Goal: Information Seeking & Learning: Learn about a topic

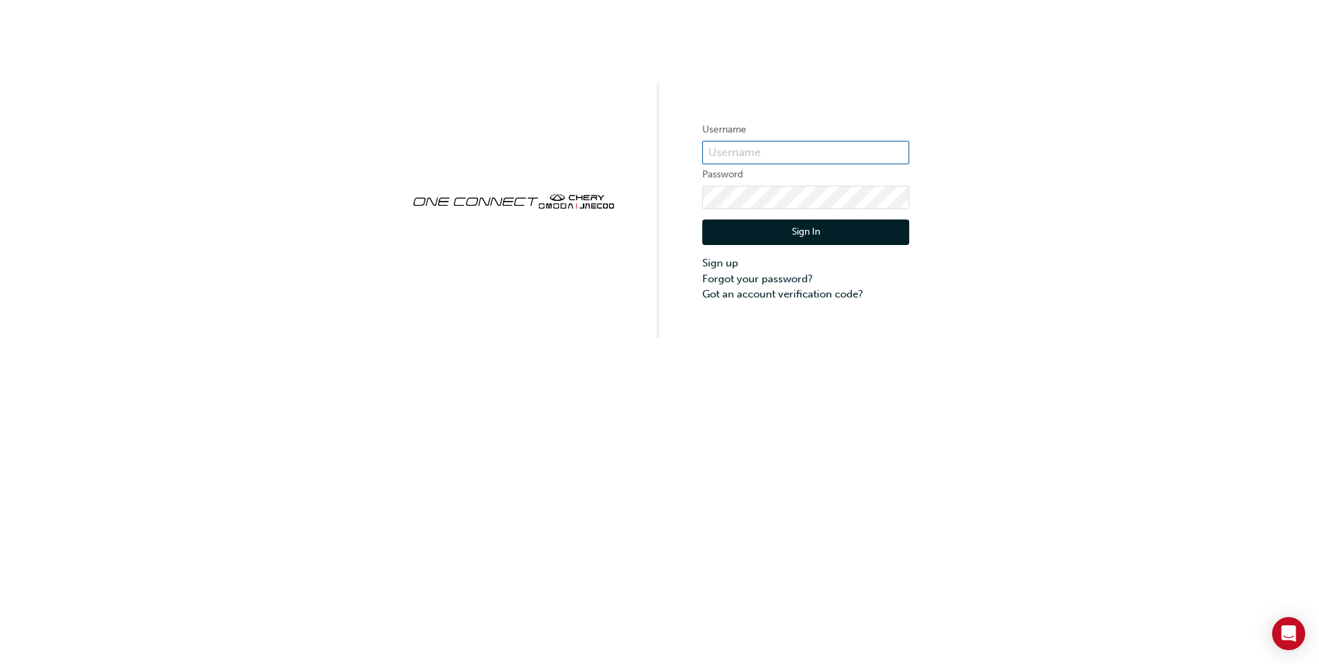
click at [793, 147] on input "text" at bounding box center [805, 152] width 207 height 23
type input "[EMAIL_ADDRESS][DOMAIN_NAME]"
click at [802, 232] on button "Sign In" at bounding box center [805, 232] width 207 height 26
click at [835, 228] on button "Sign In" at bounding box center [805, 232] width 207 height 26
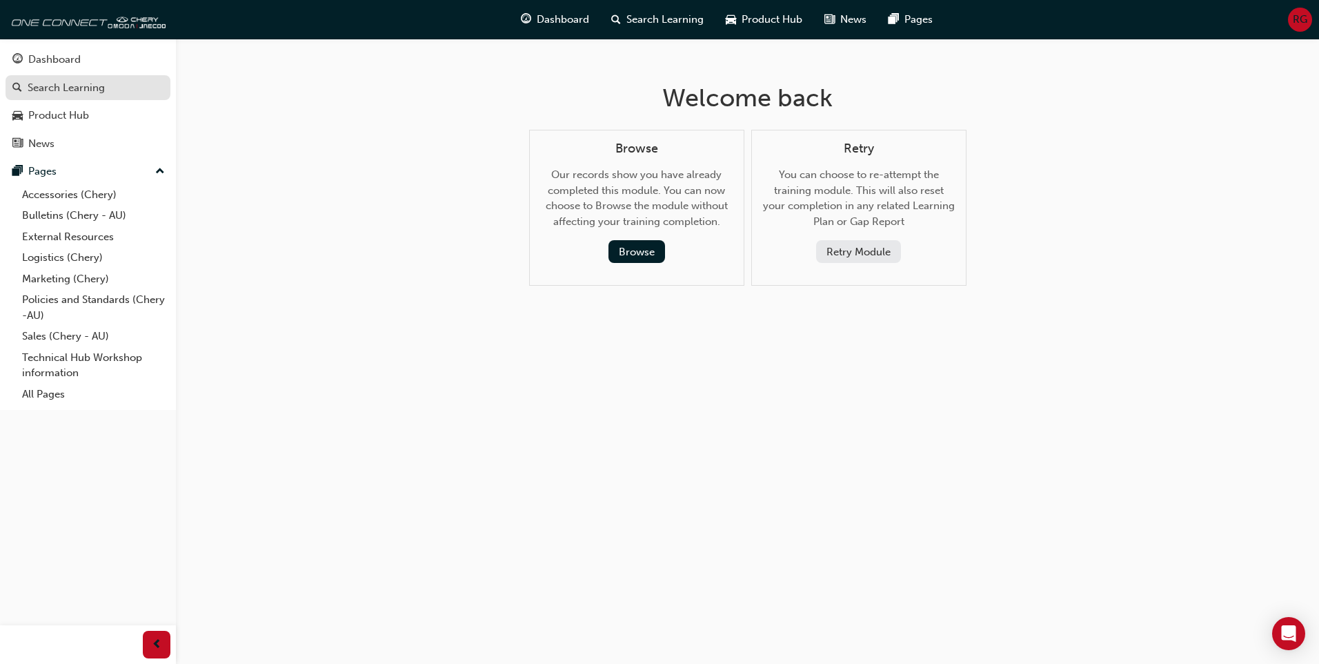
click at [77, 88] on div "Search Learning" at bounding box center [66, 88] width 77 height 16
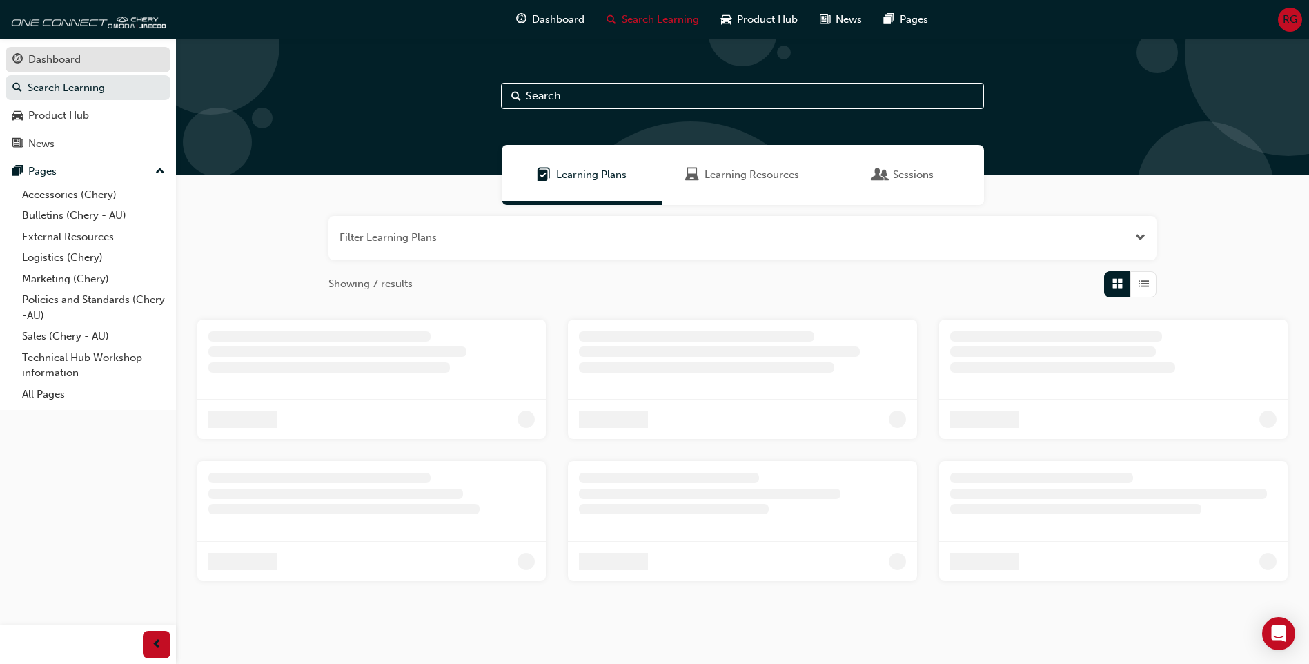
click at [51, 54] on div "Dashboard" at bounding box center [54, 60] width 52 height 16
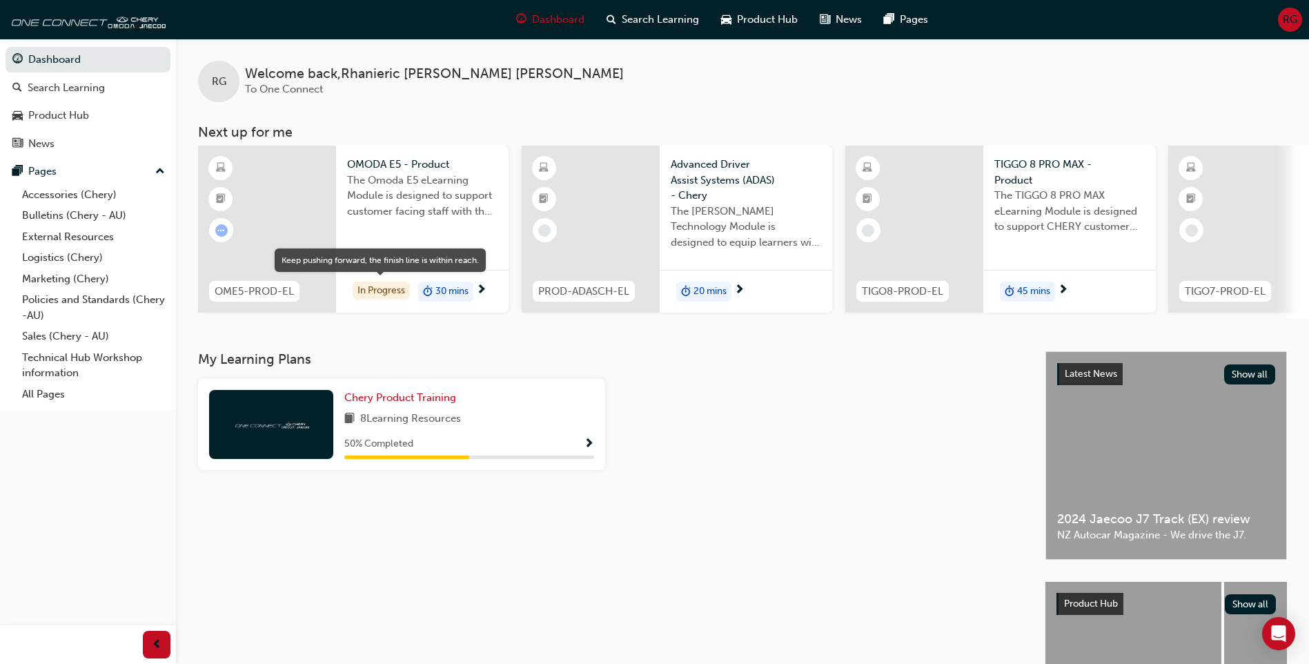
click at [387, 288] on div "In Progress" at bounding box center [380, 290] width 57 height 19
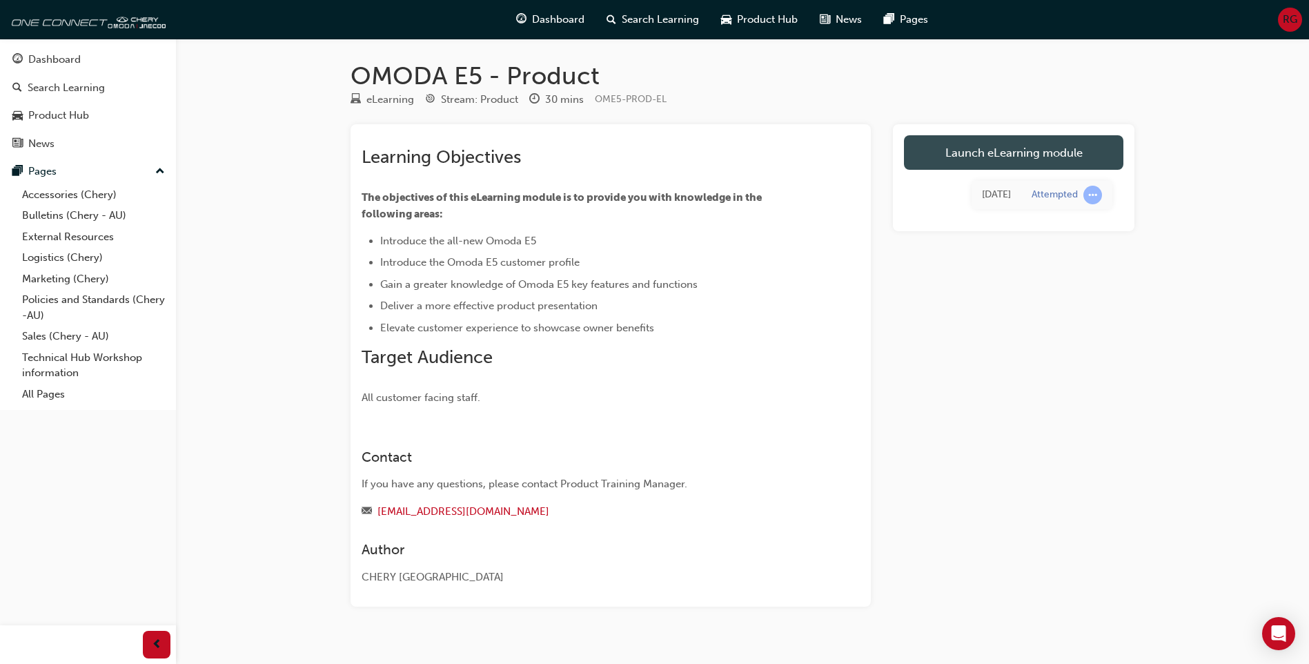
click at [995, 148] on link "Launch eLearning module" at bounding box center [1013, 152] width 219 height 34
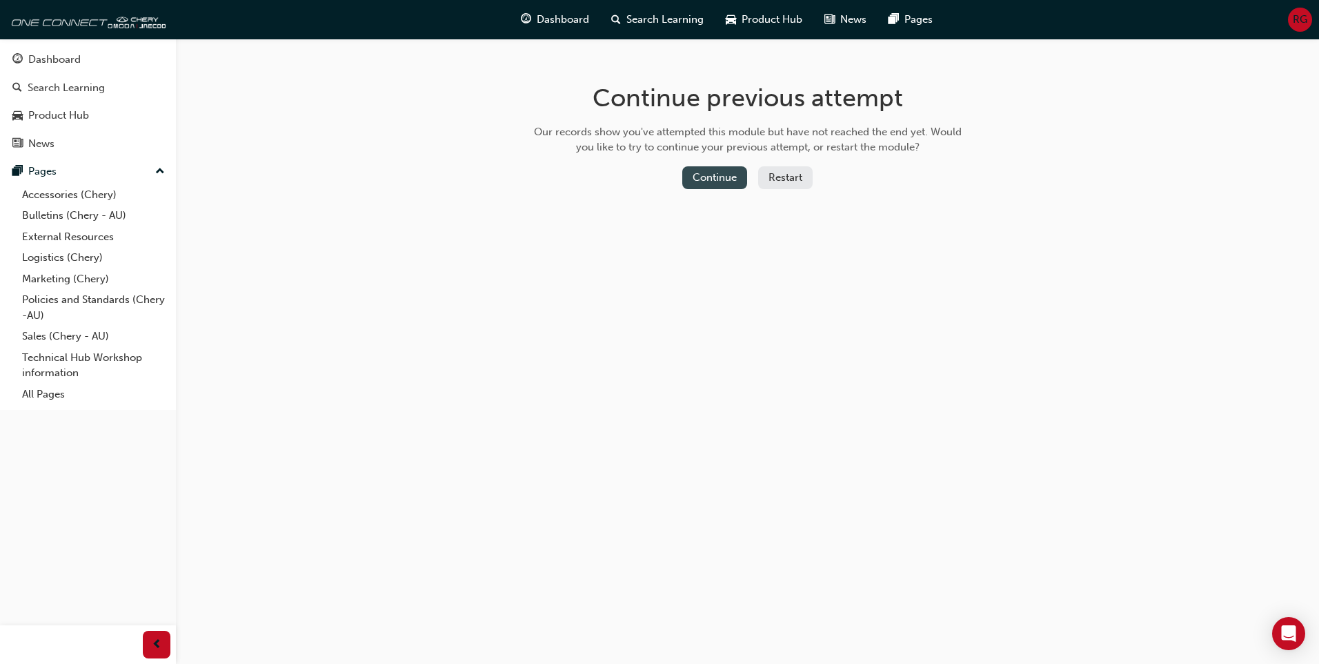
click at [728, 172] on button "Continue" at bounding box center [714, 177] width 65 height 23
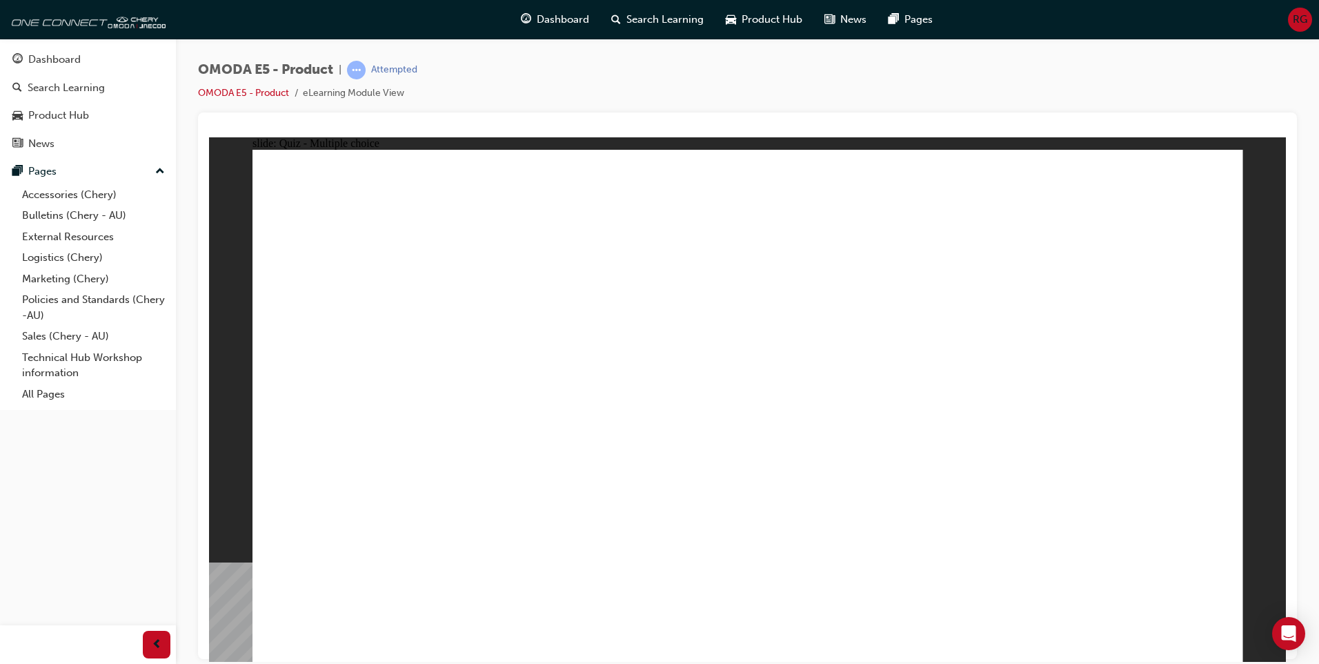
radio input "true"
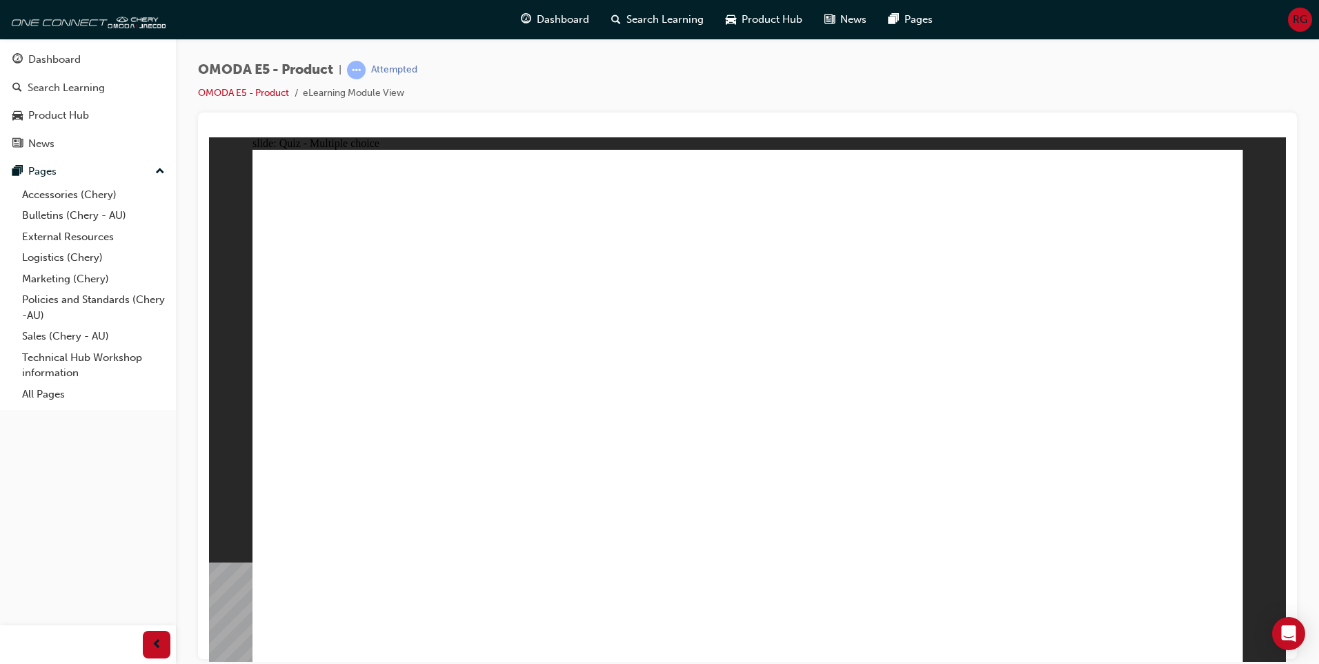
radio input "true"
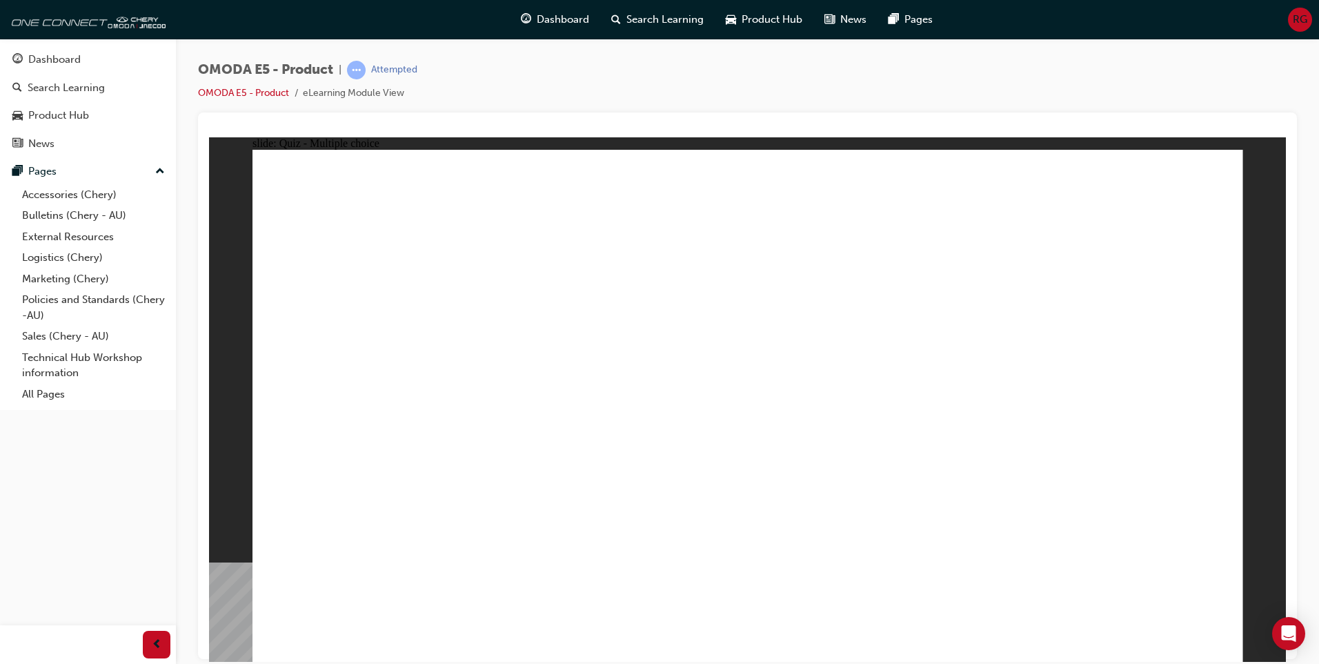
radio input "true"
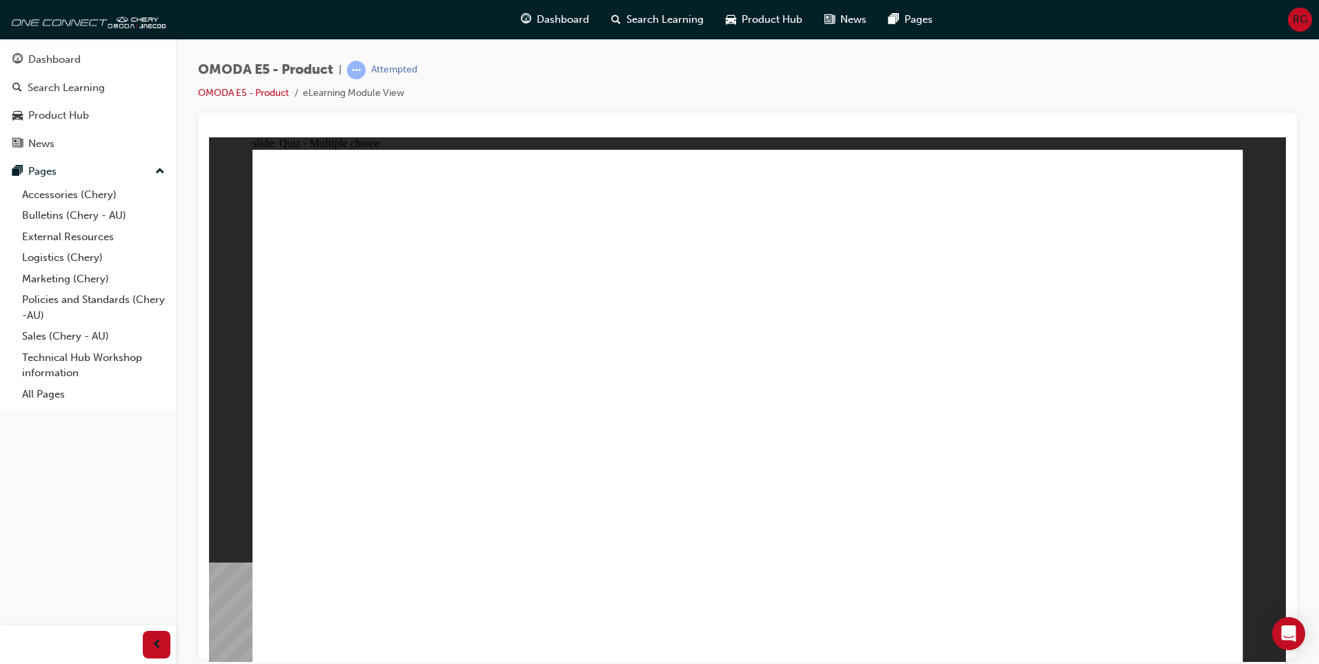
radio input "true"
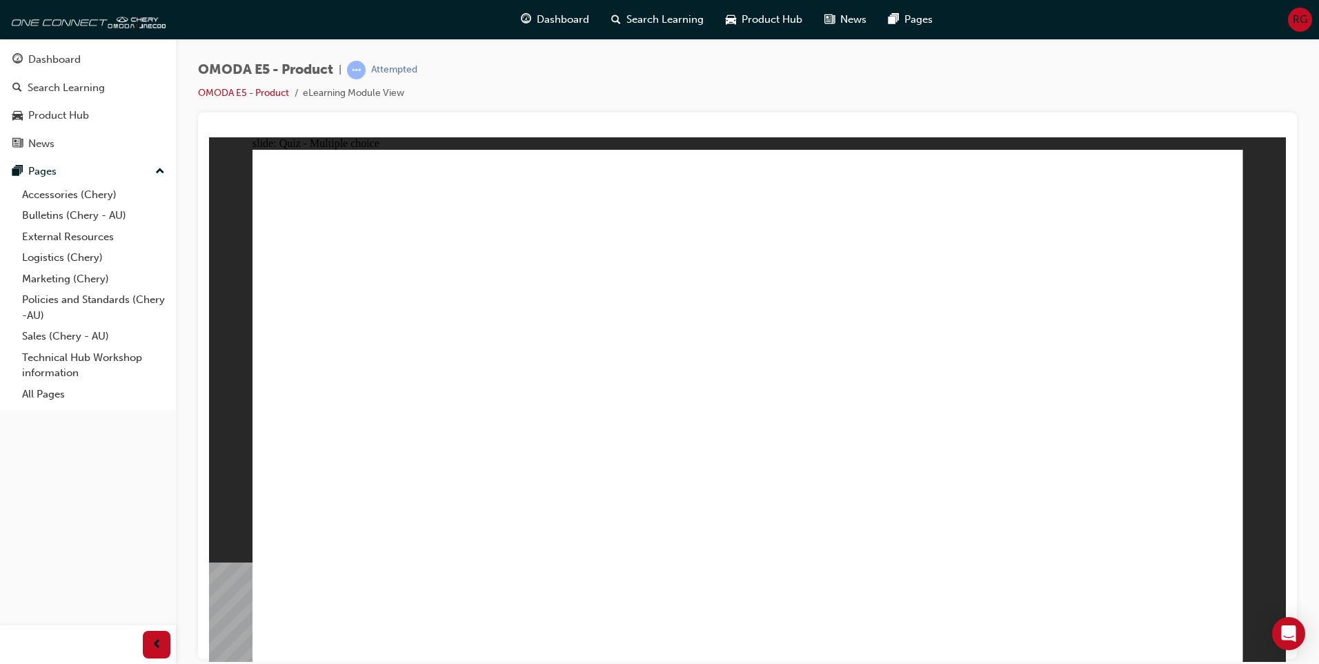
radio input "true"
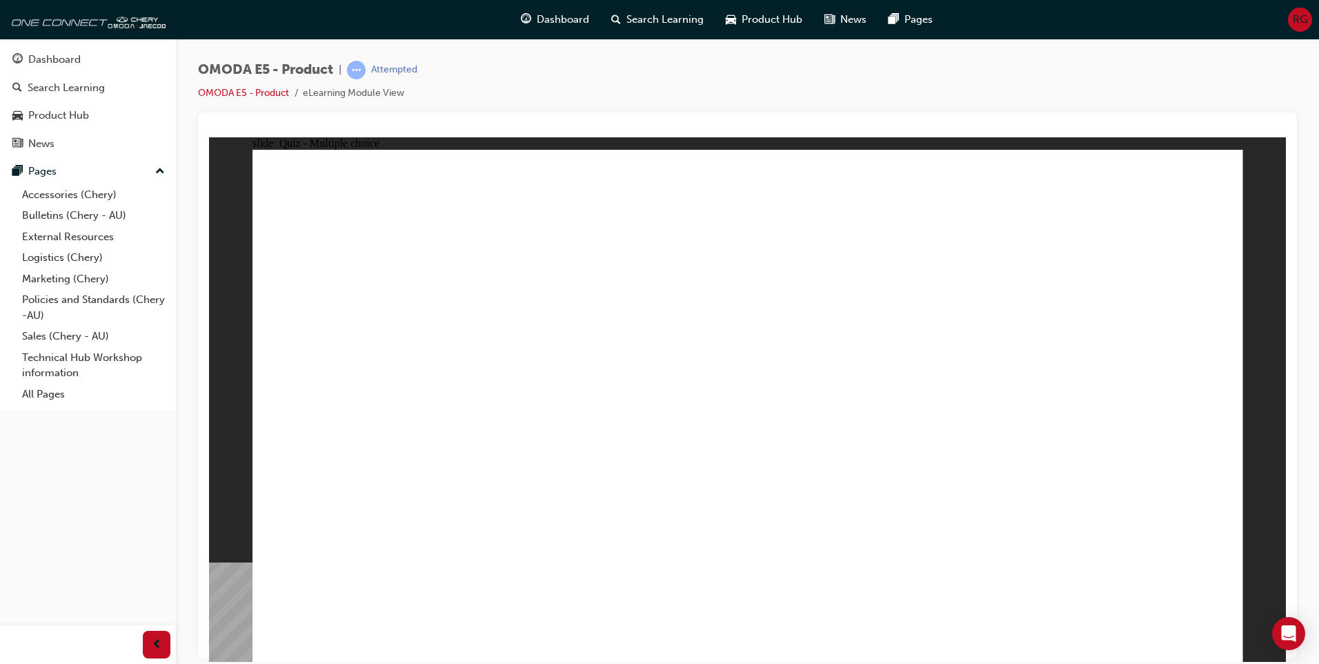
radio input "true"
drag, startPoint x: 396, startPoint y: 293, endPoint x: 584, endPoint y: 303, distance: 187.9
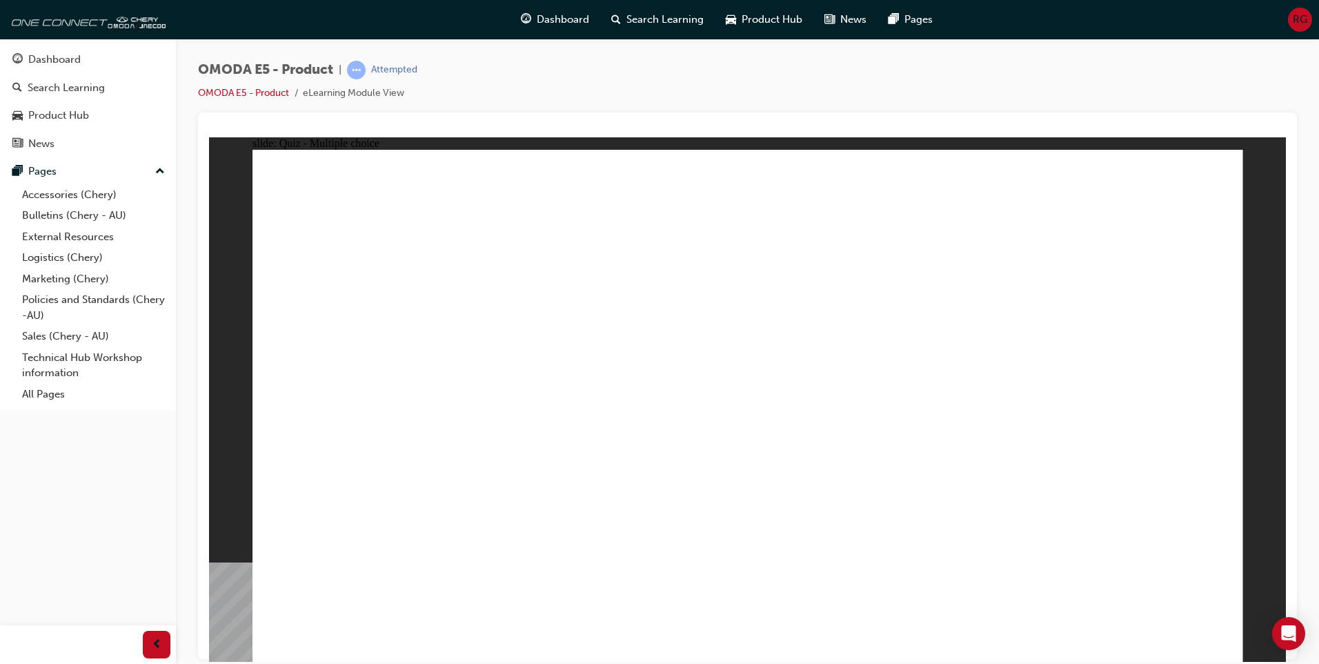
radio input "true"
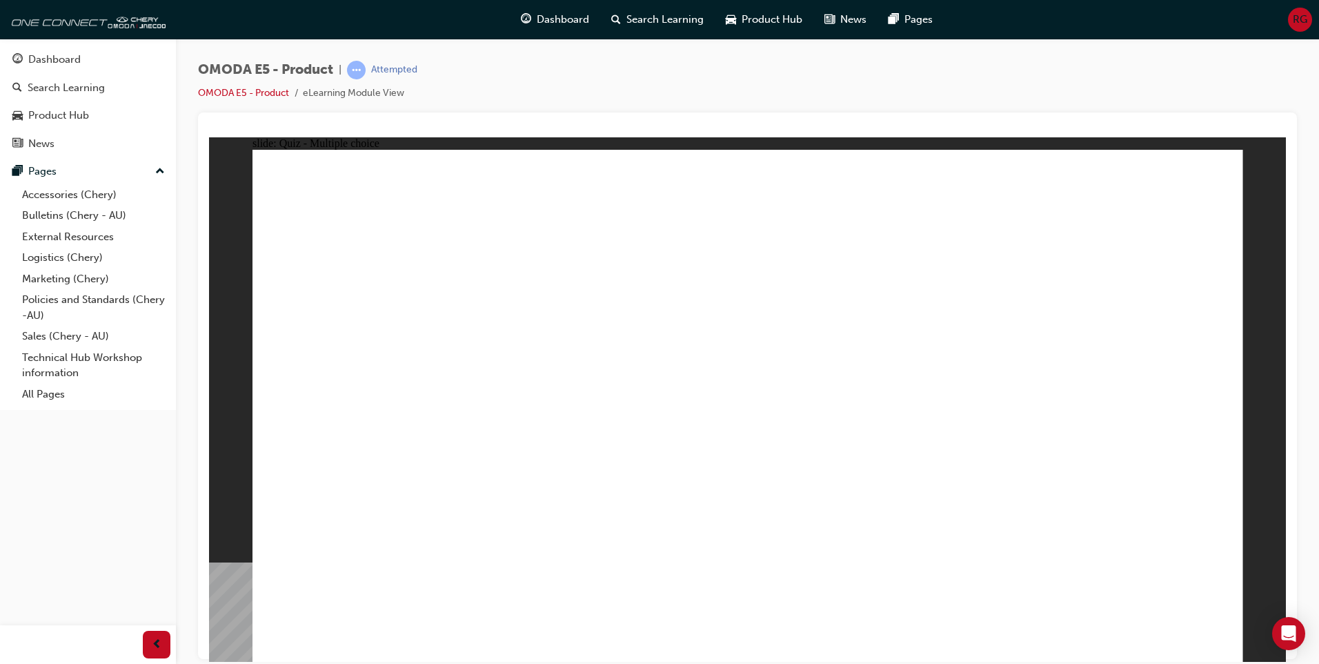
radio input "true"
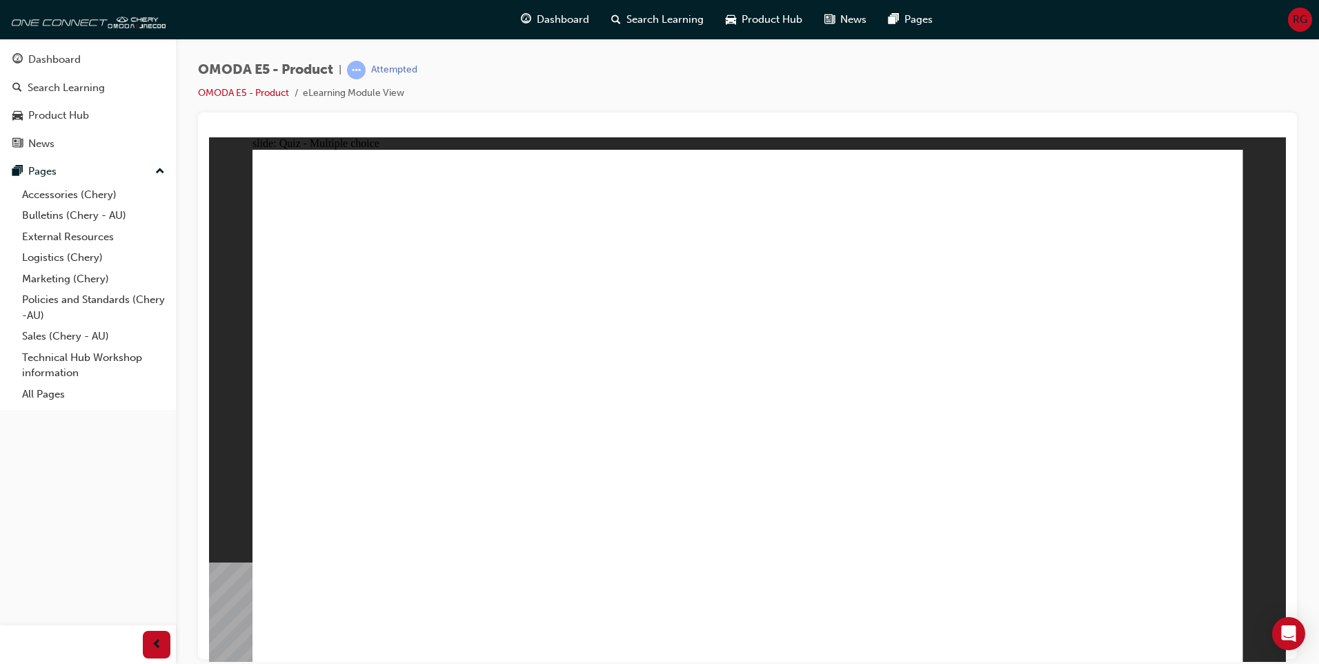
radio input "true"
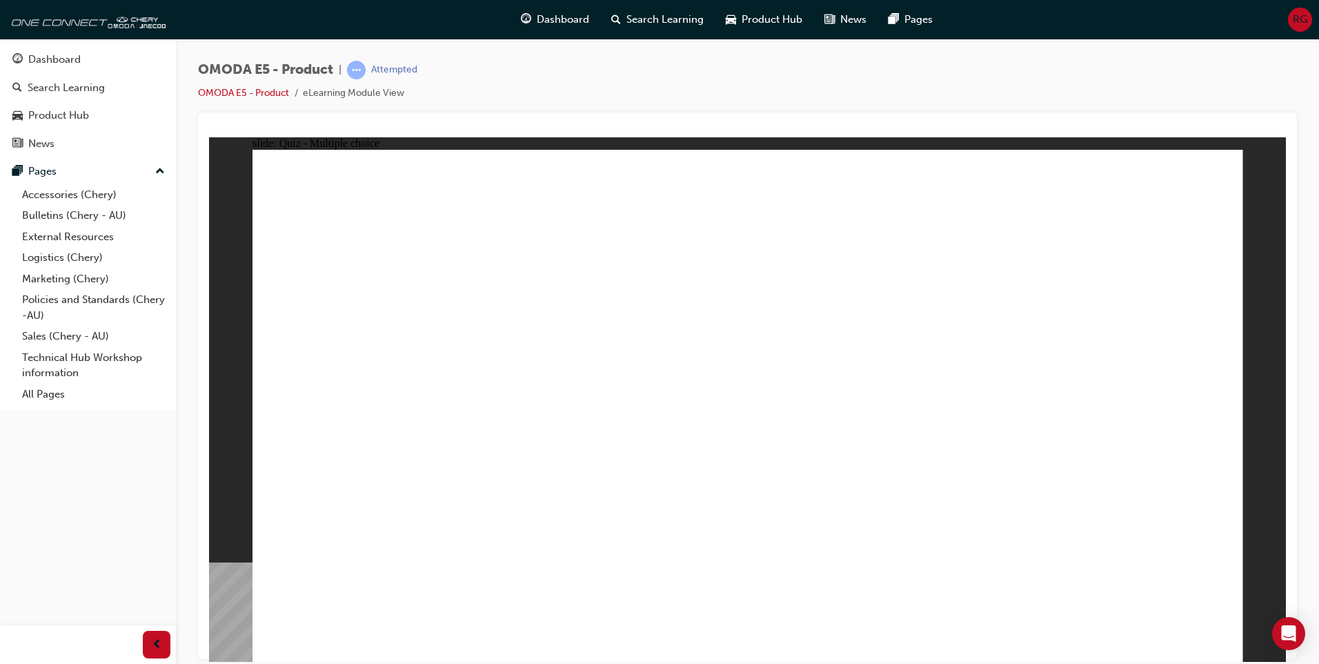
radio input "true"
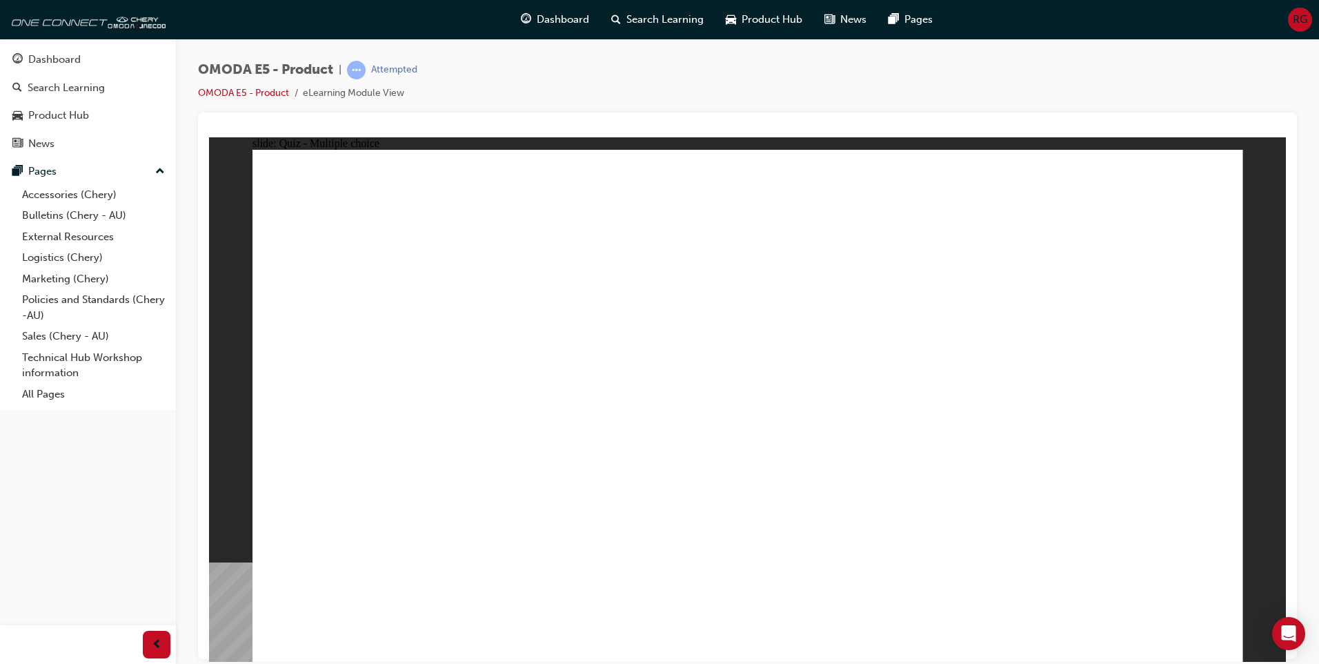
drag, startPoint x: 417, startPoint y: 294, endPoint x: 572, endPoint y: 300, distance: 154.6
radio input "true"
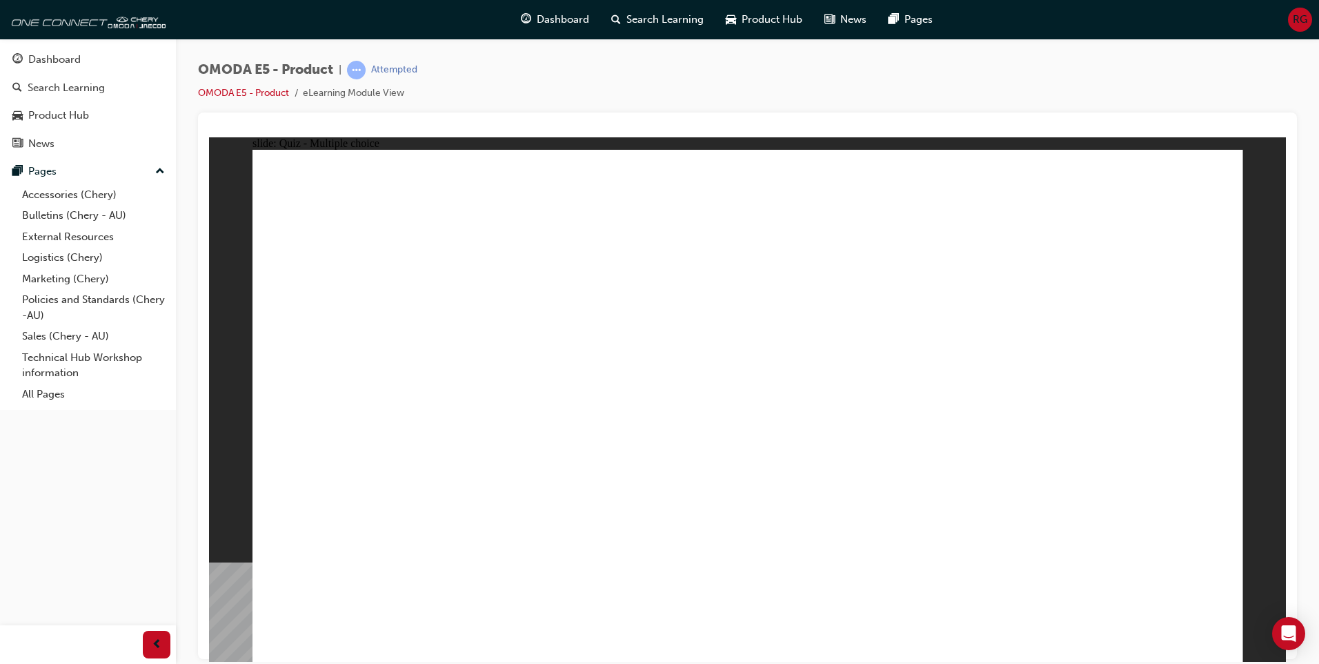
radio input "true"
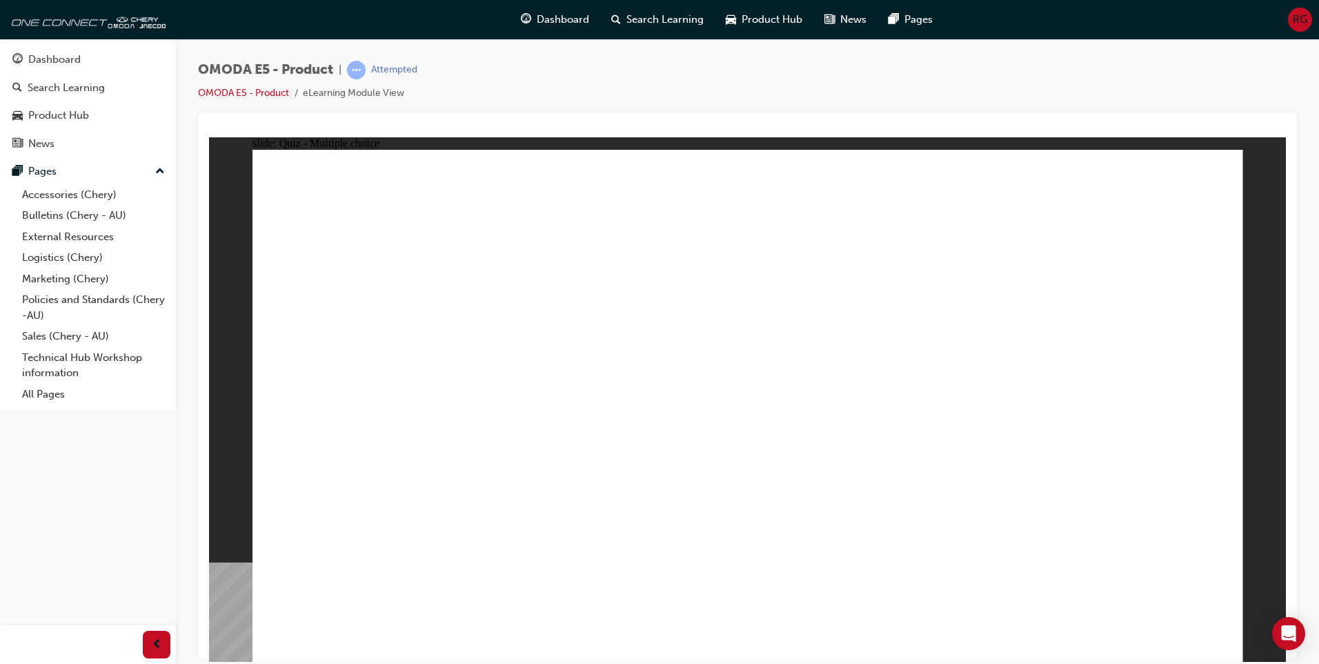
radio input "true"
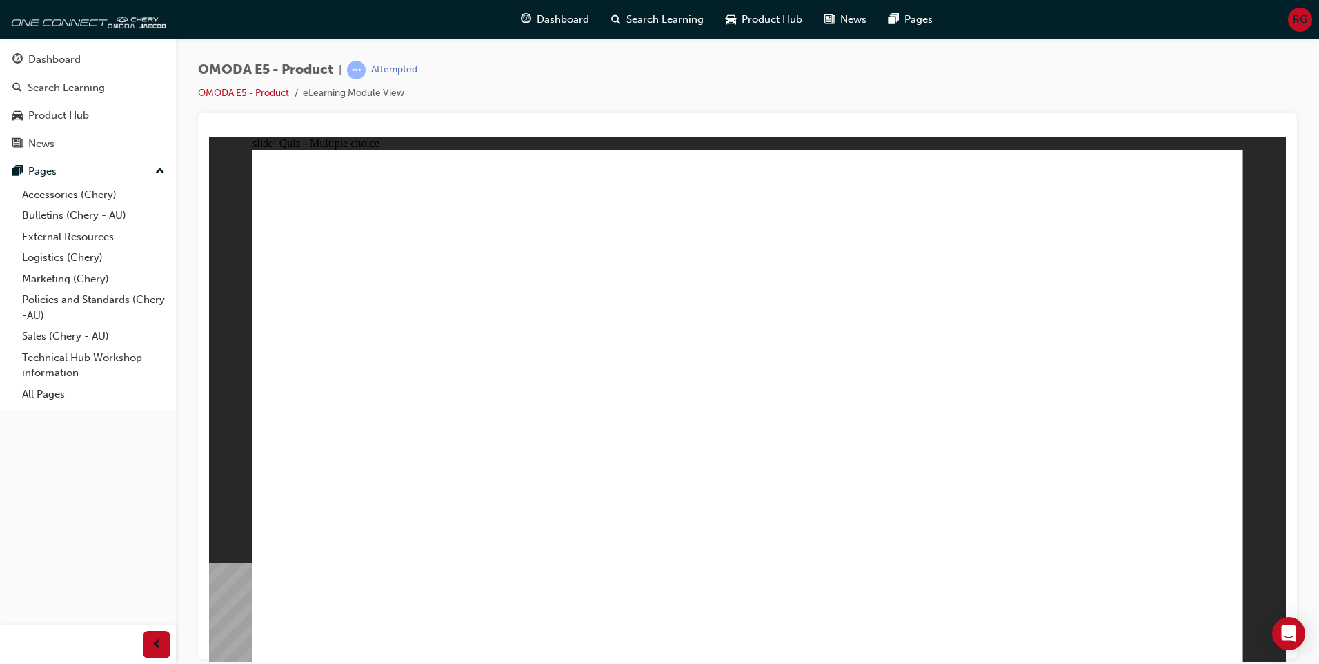
radio input "true"
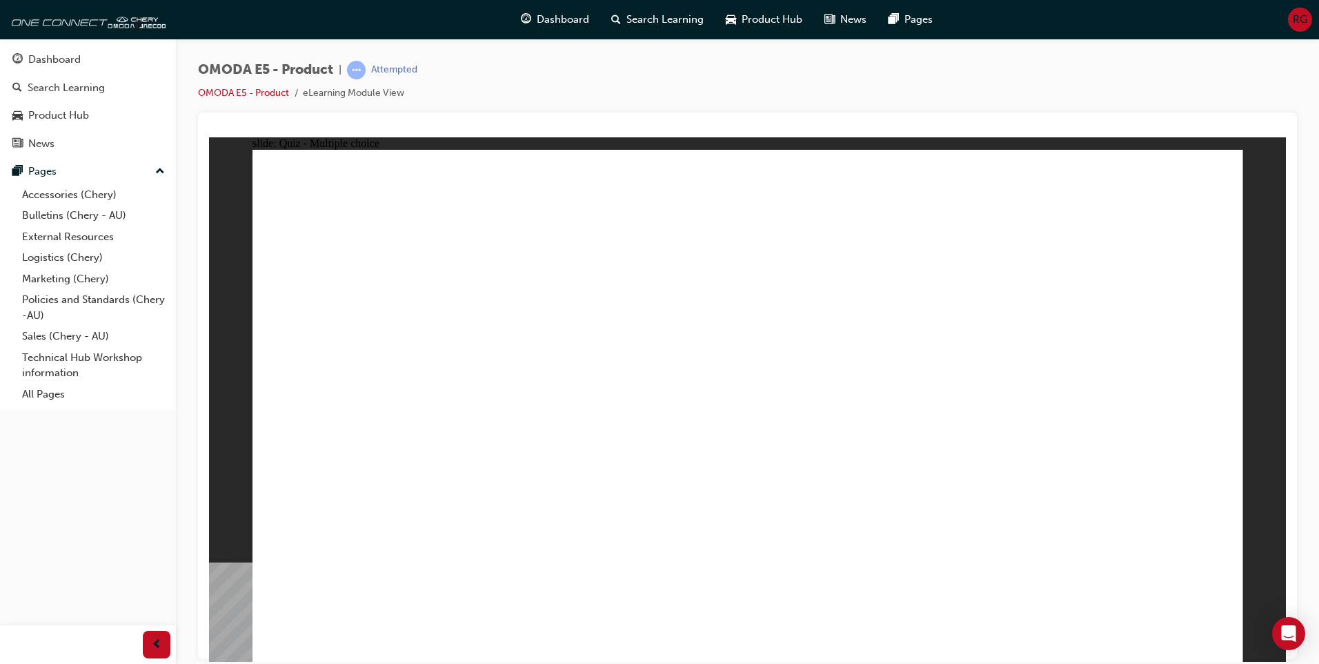
radio input "true"
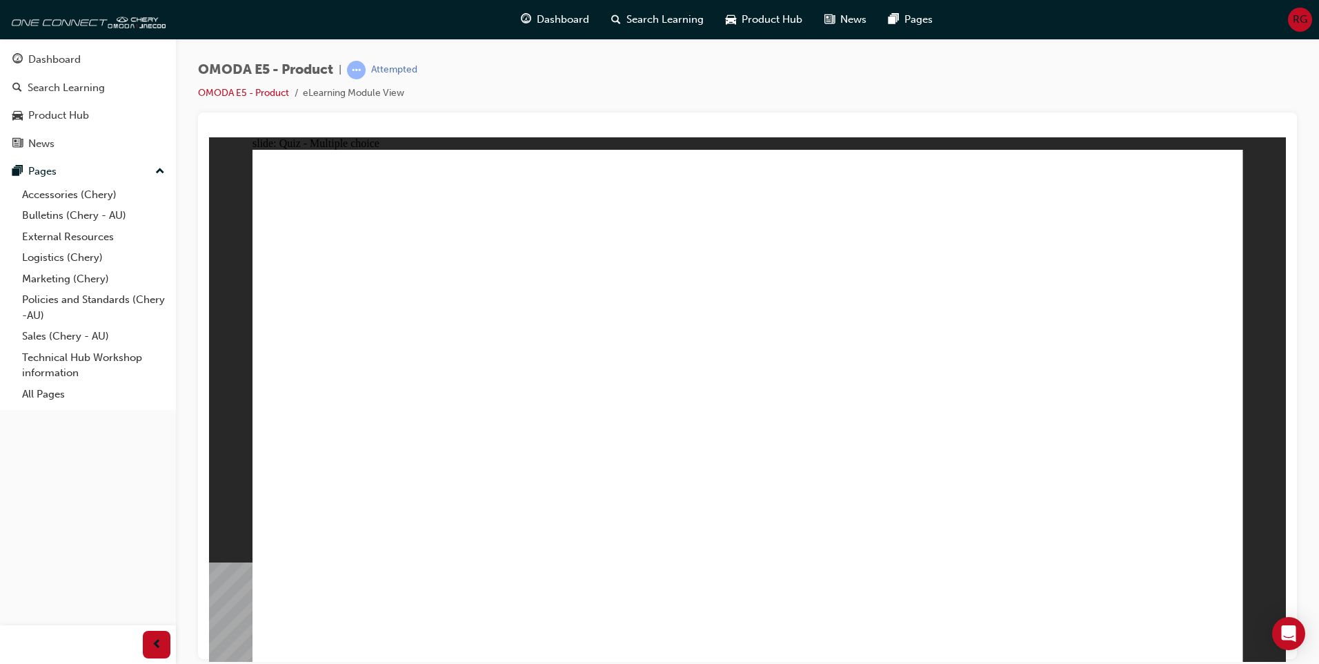
radio input "true"
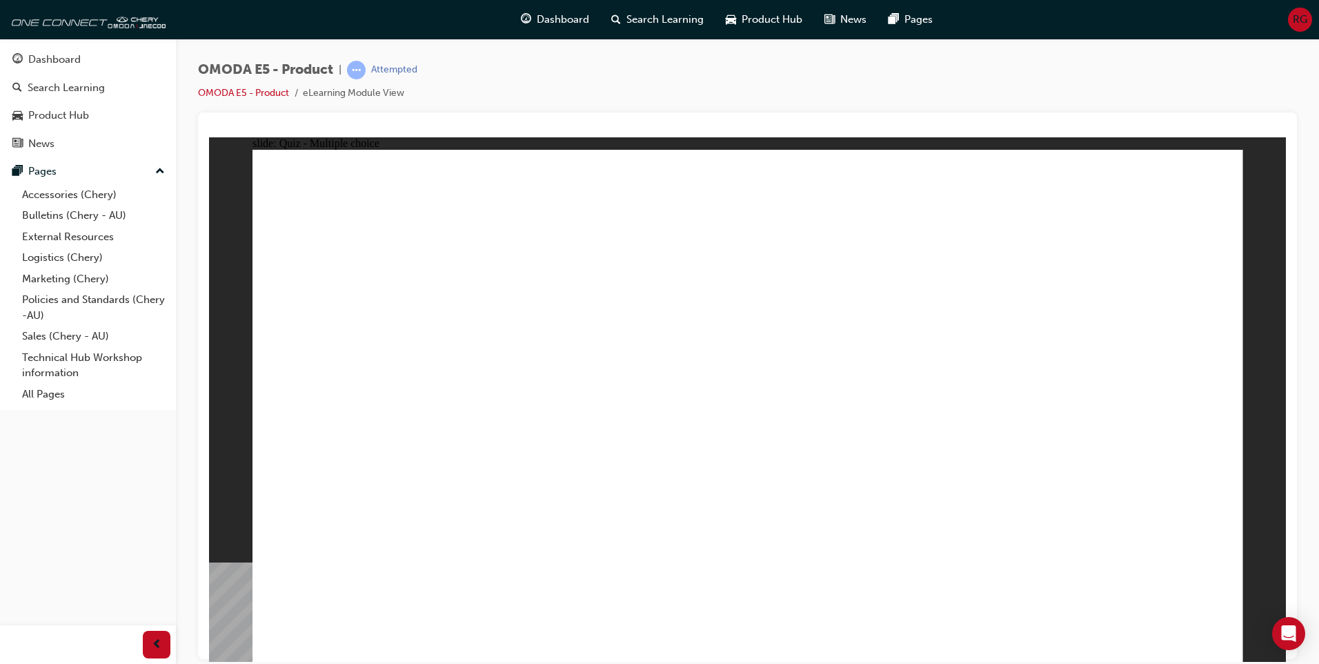
radio input "false"
radio input "true"
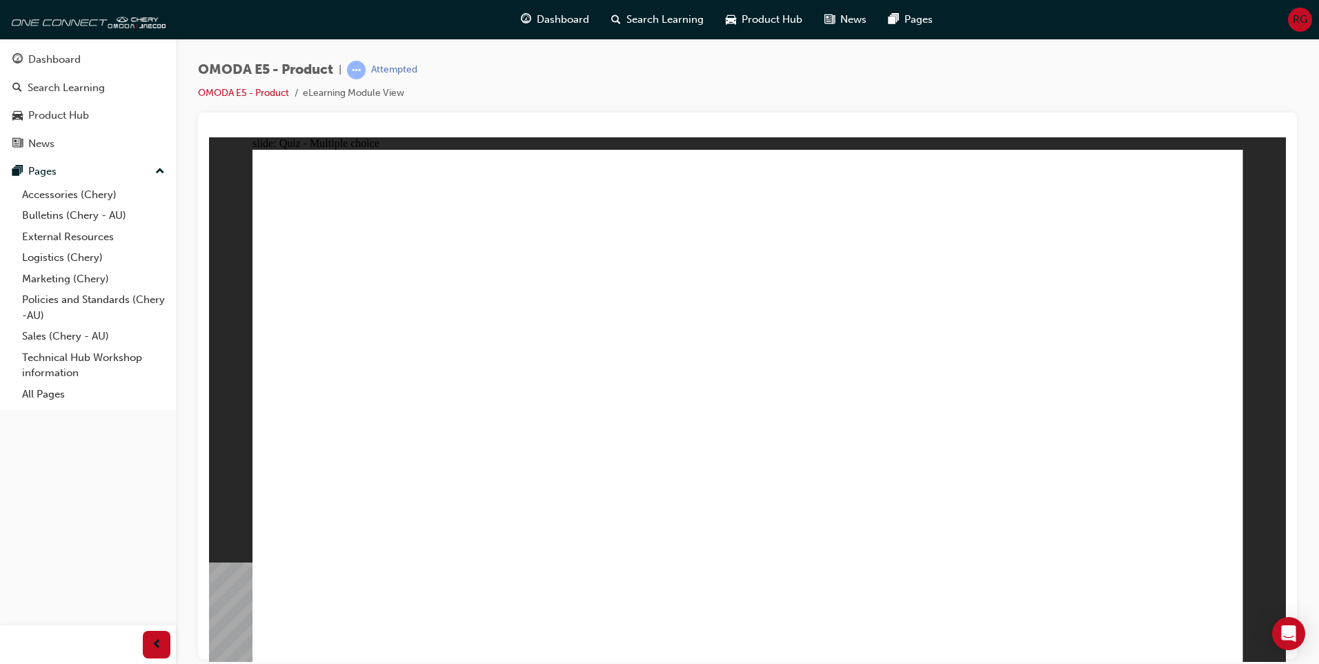
radio input "true"
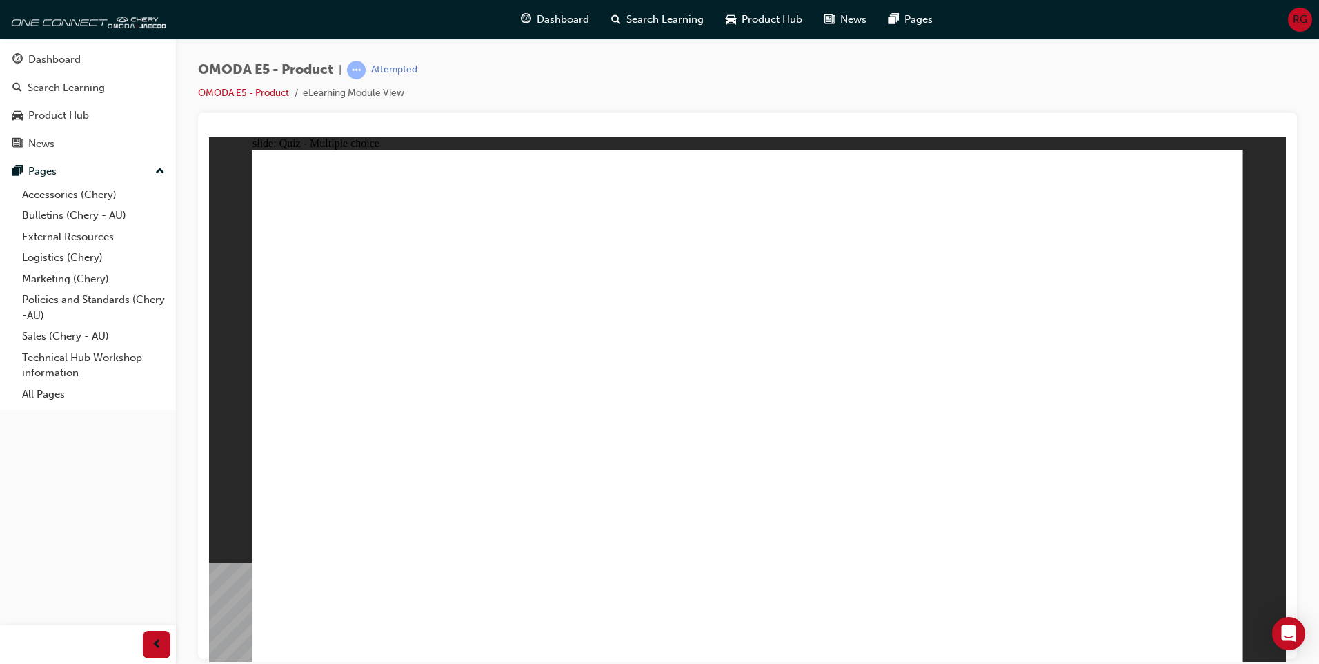
radio input "true"
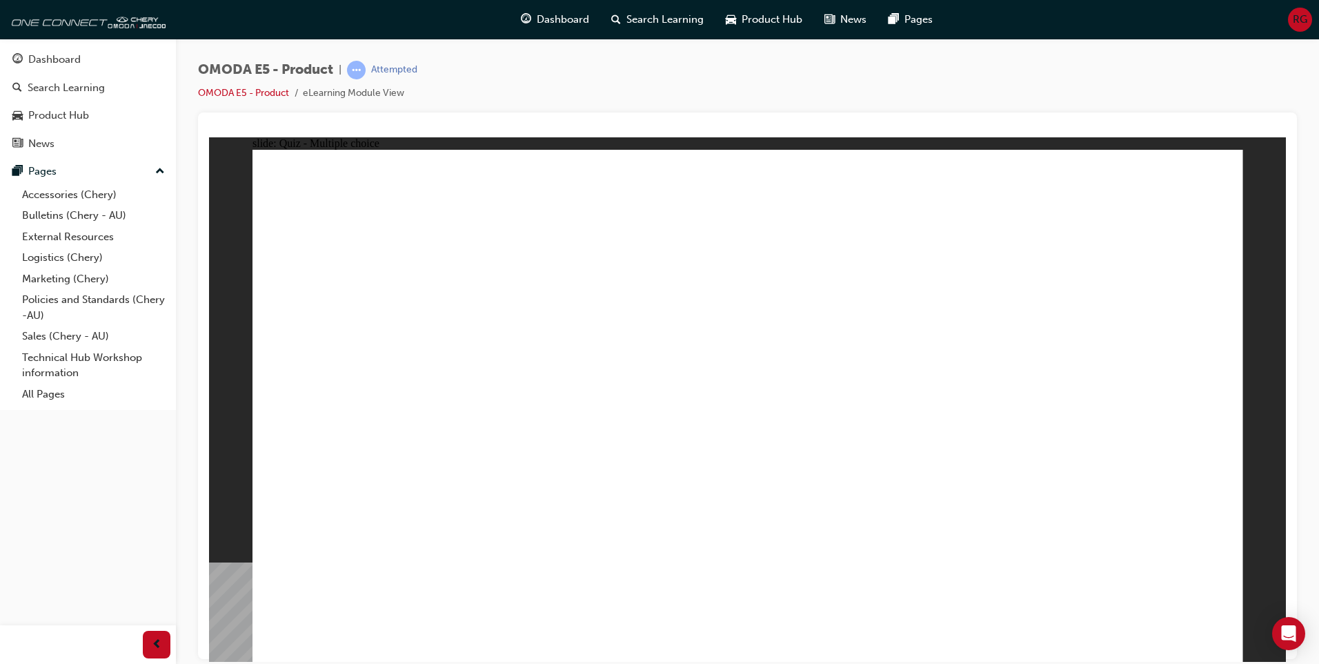
radio input "true"
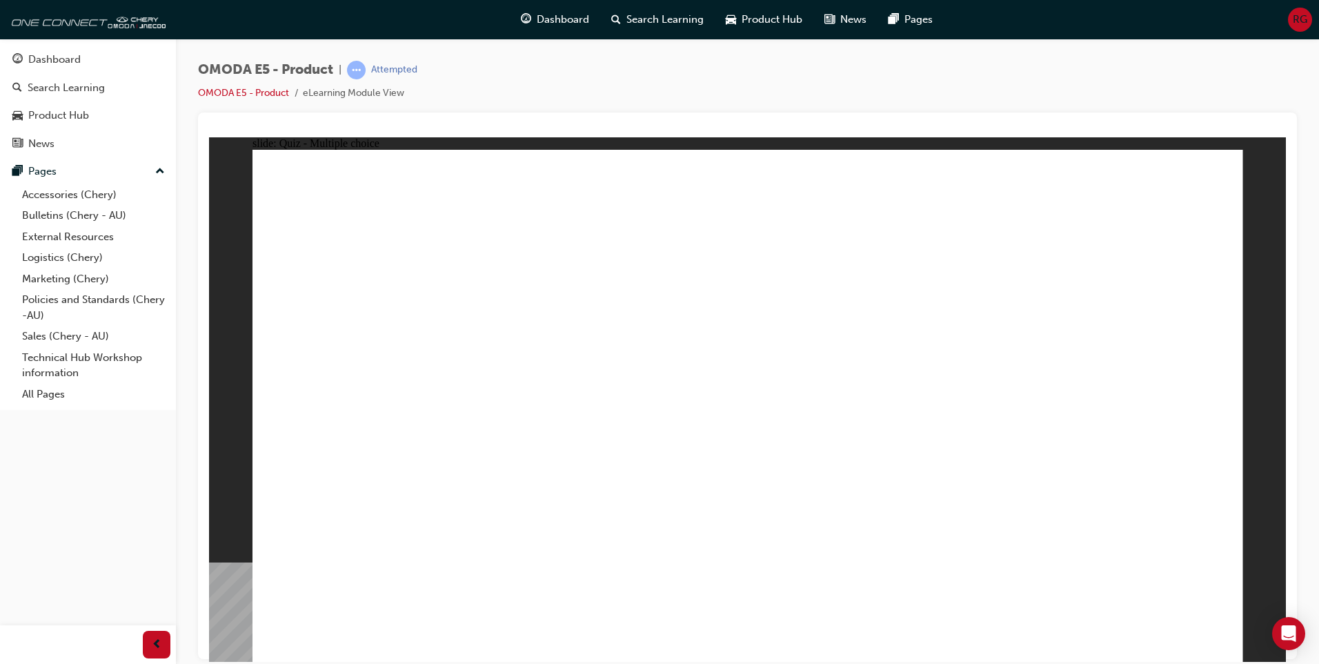
radio input "true"
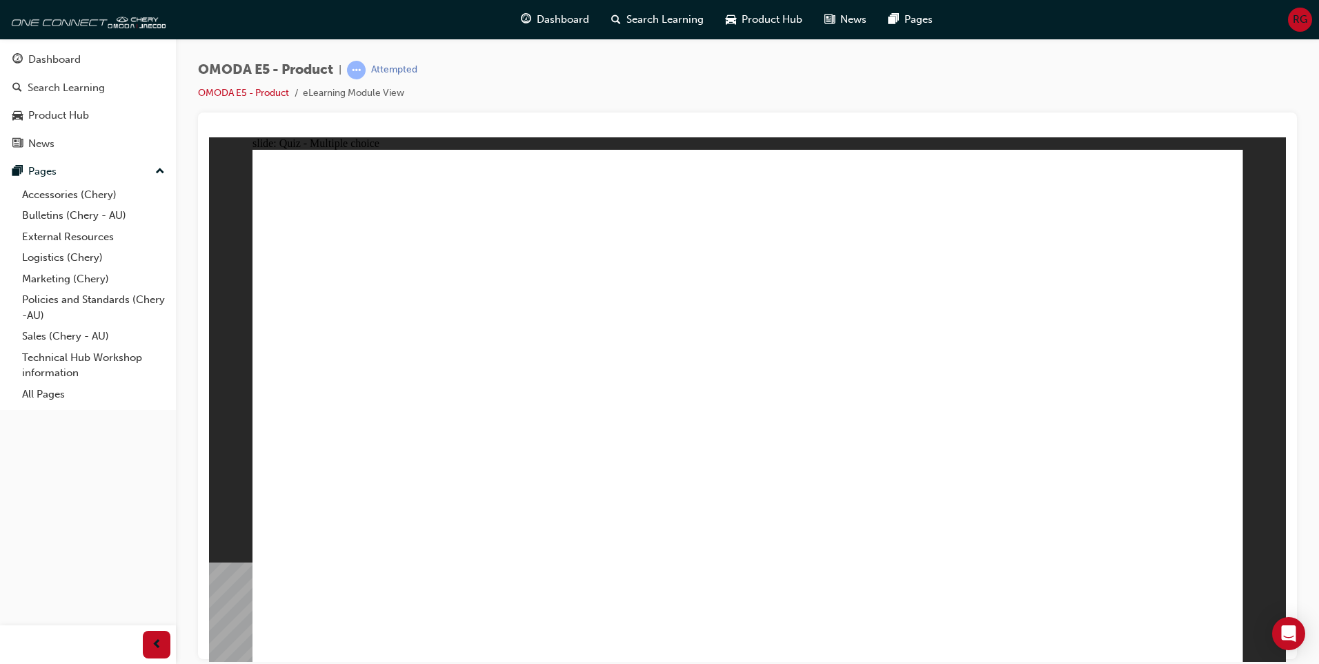
radio input "true"
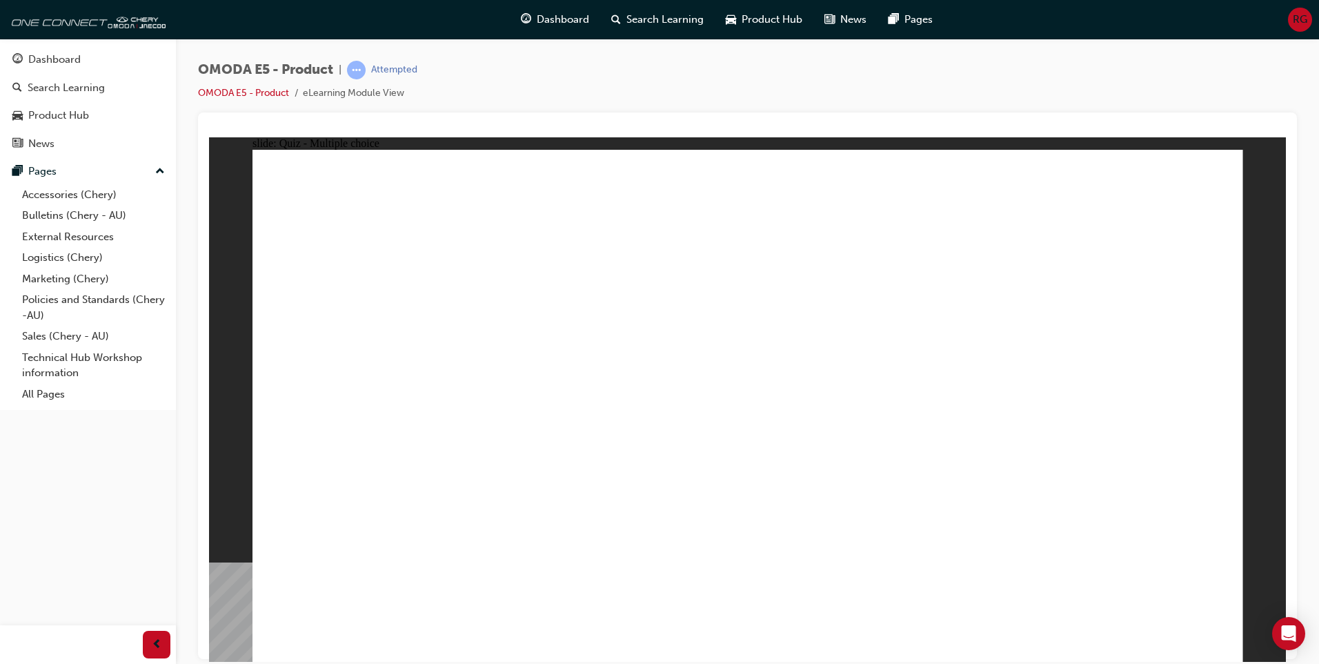
radio input "true"
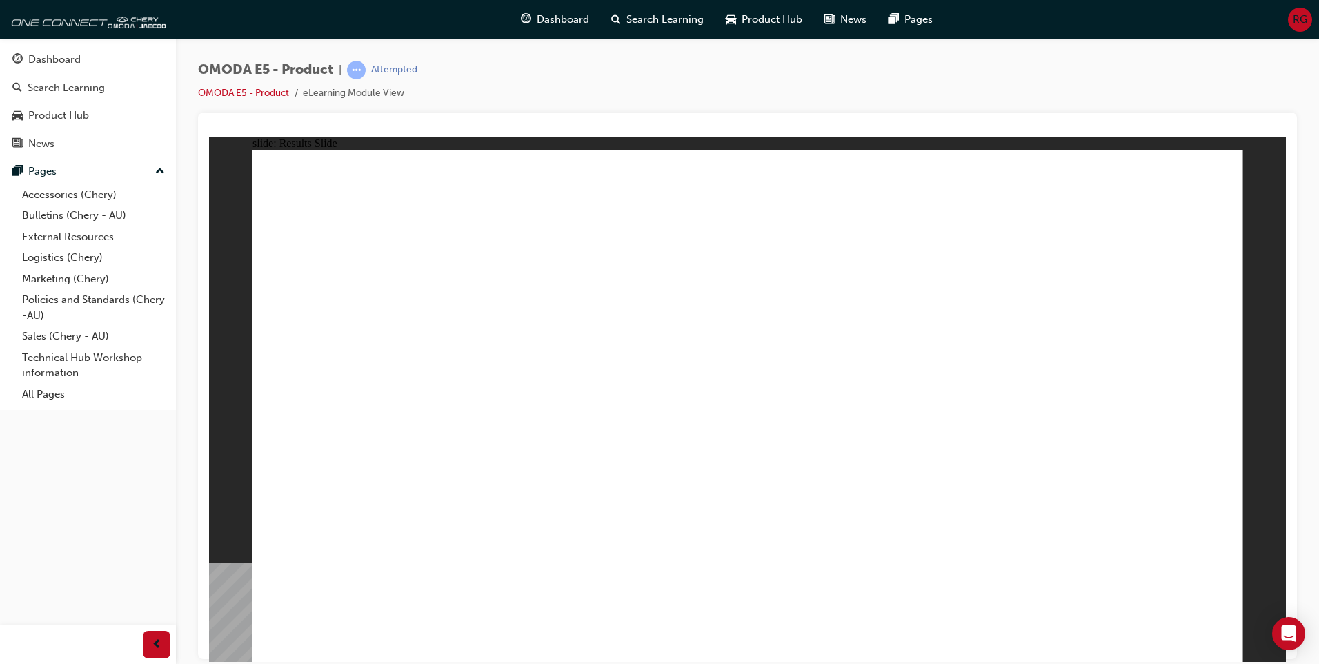
radio input "true"
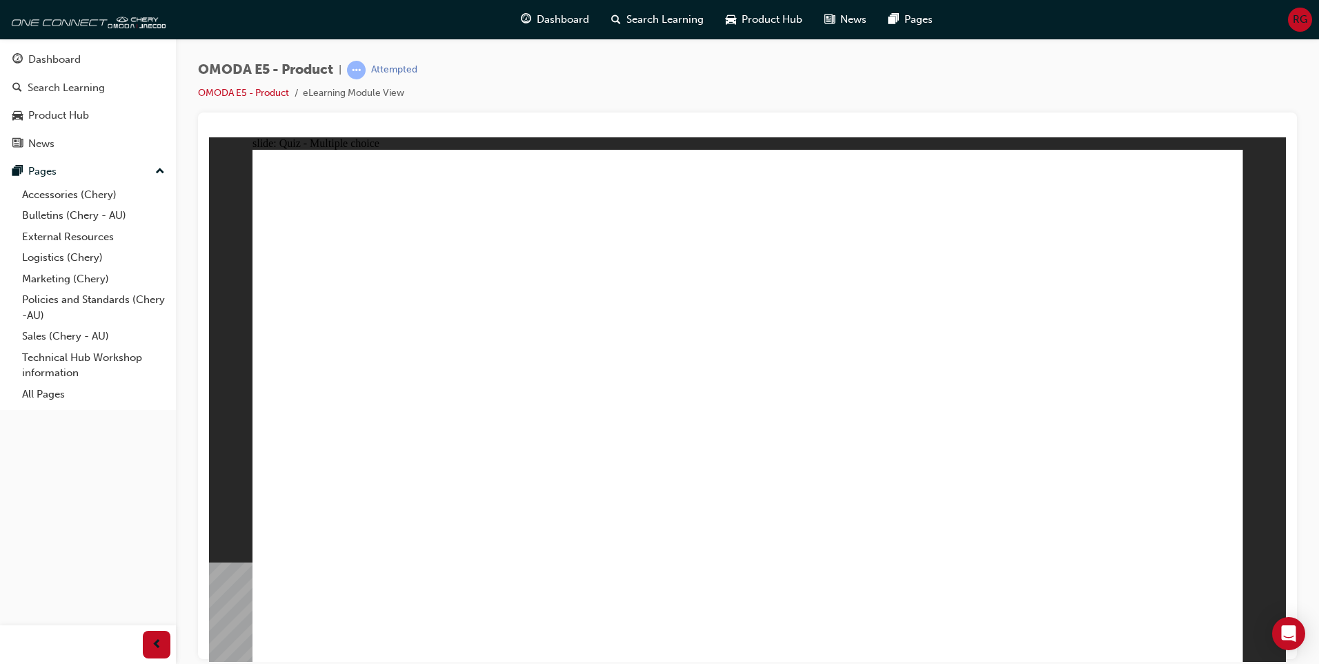
radio input "true"
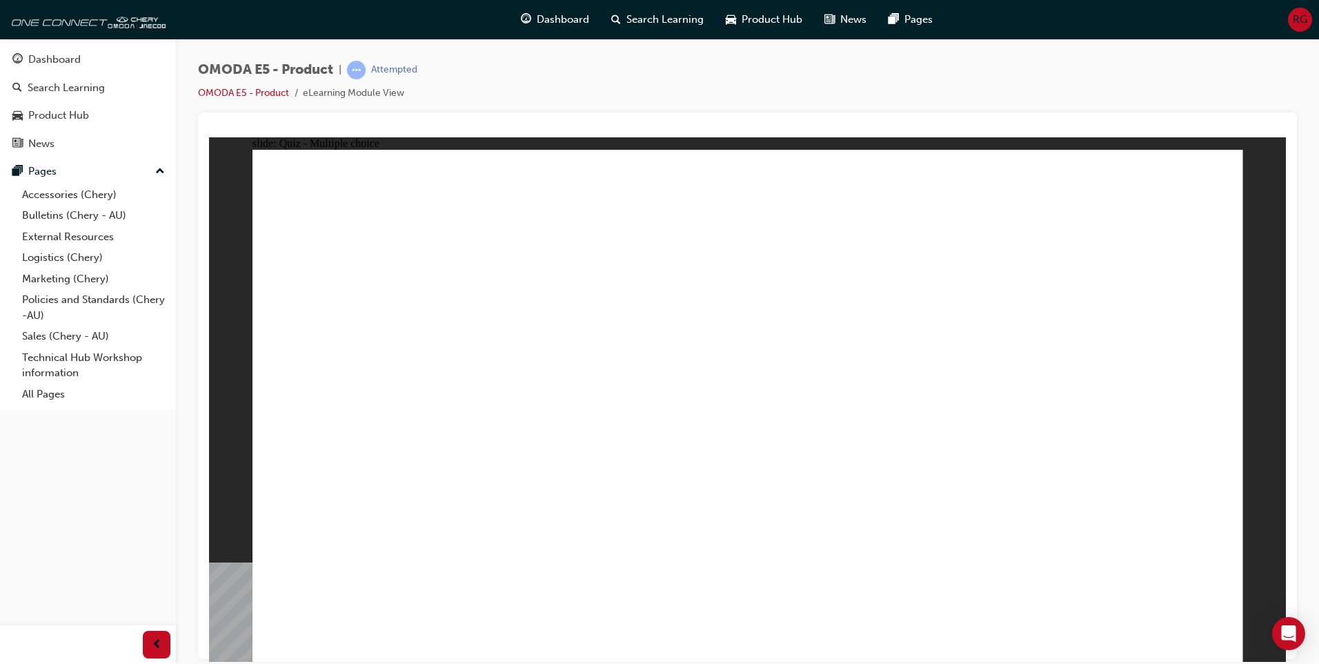
radio input "true"
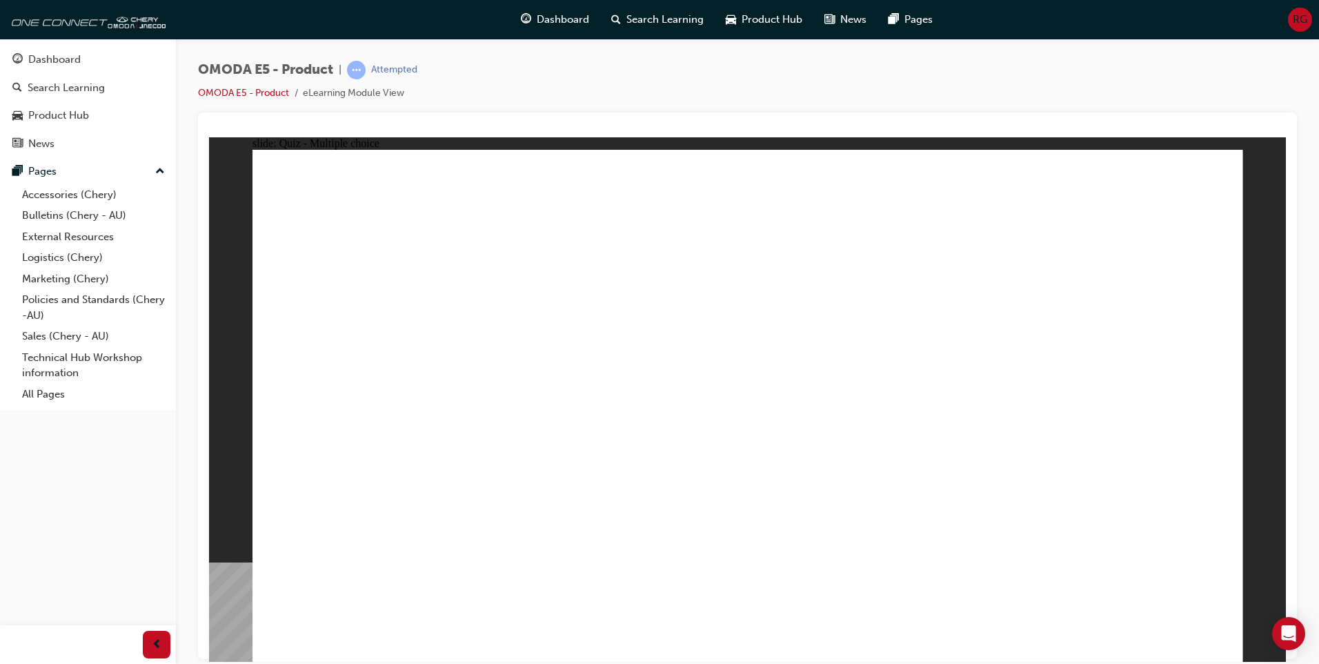
radio input "true"
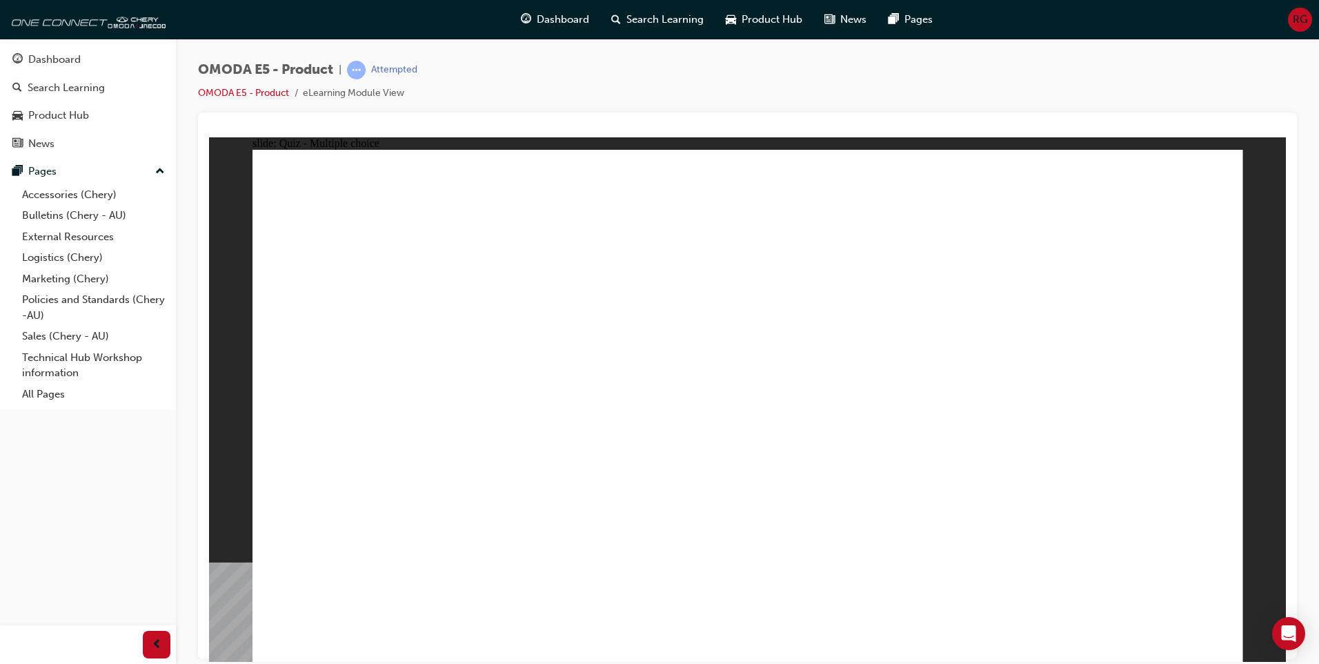
radio input "false"
radio input "true"
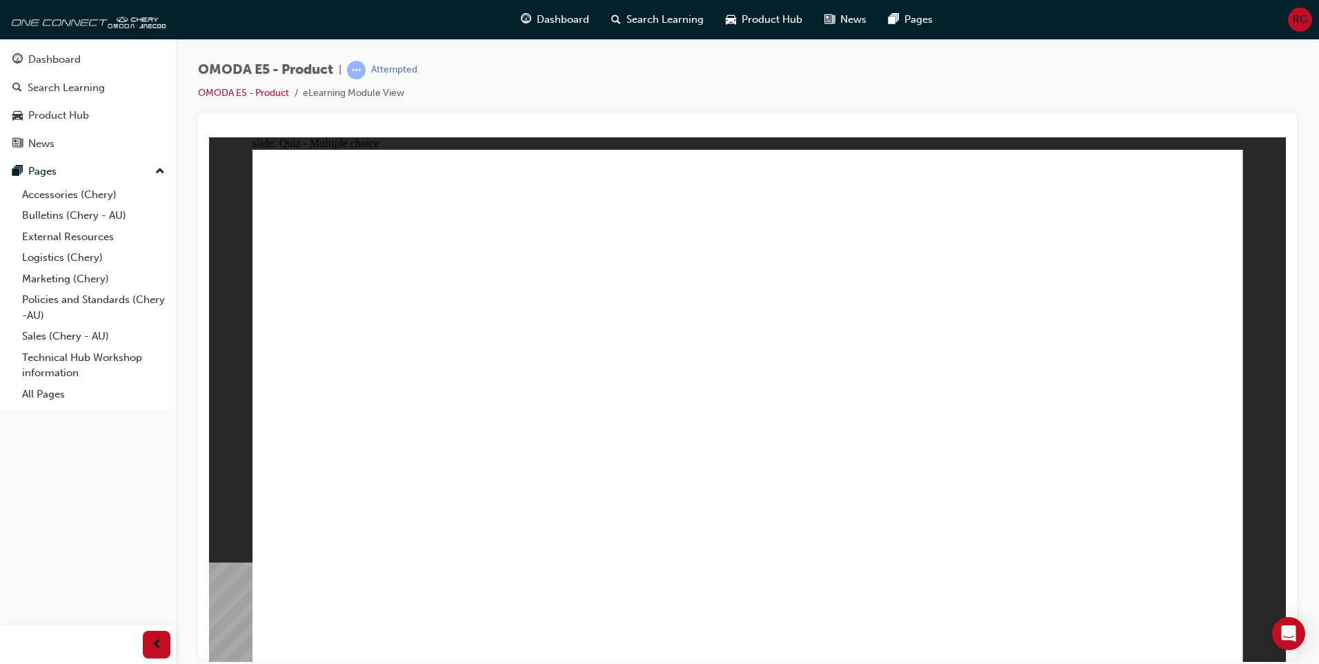
radio input "true"
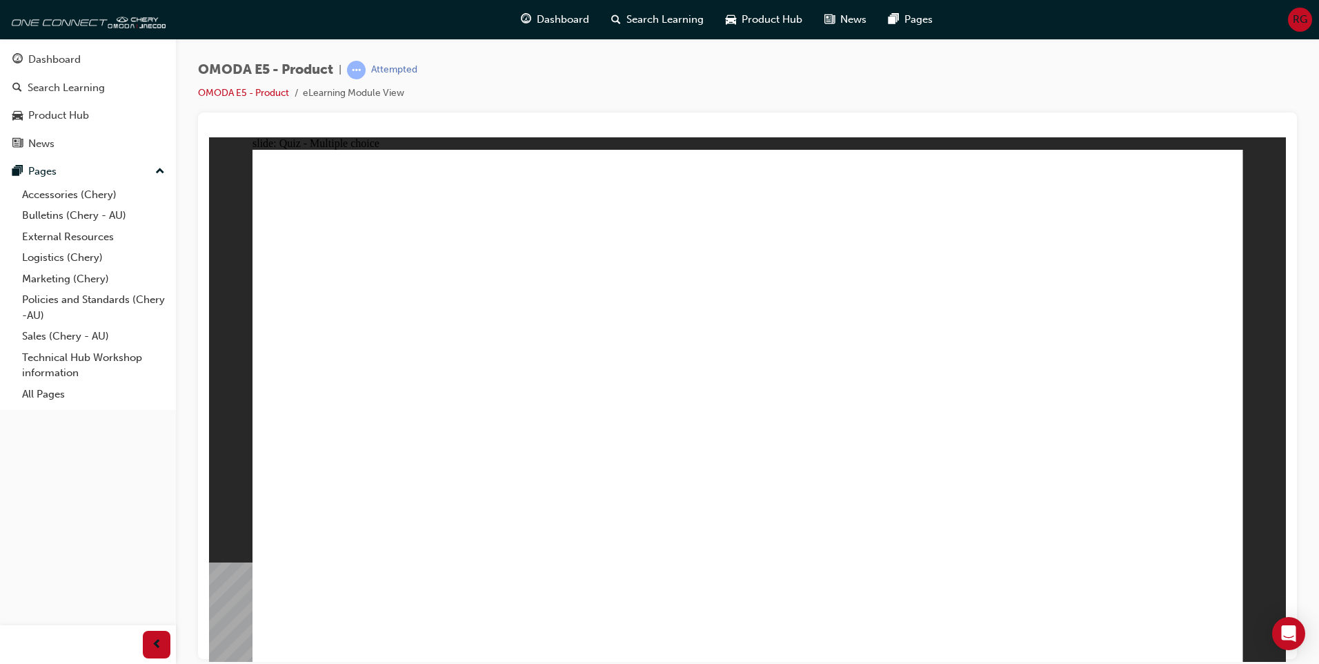
radio input "true"
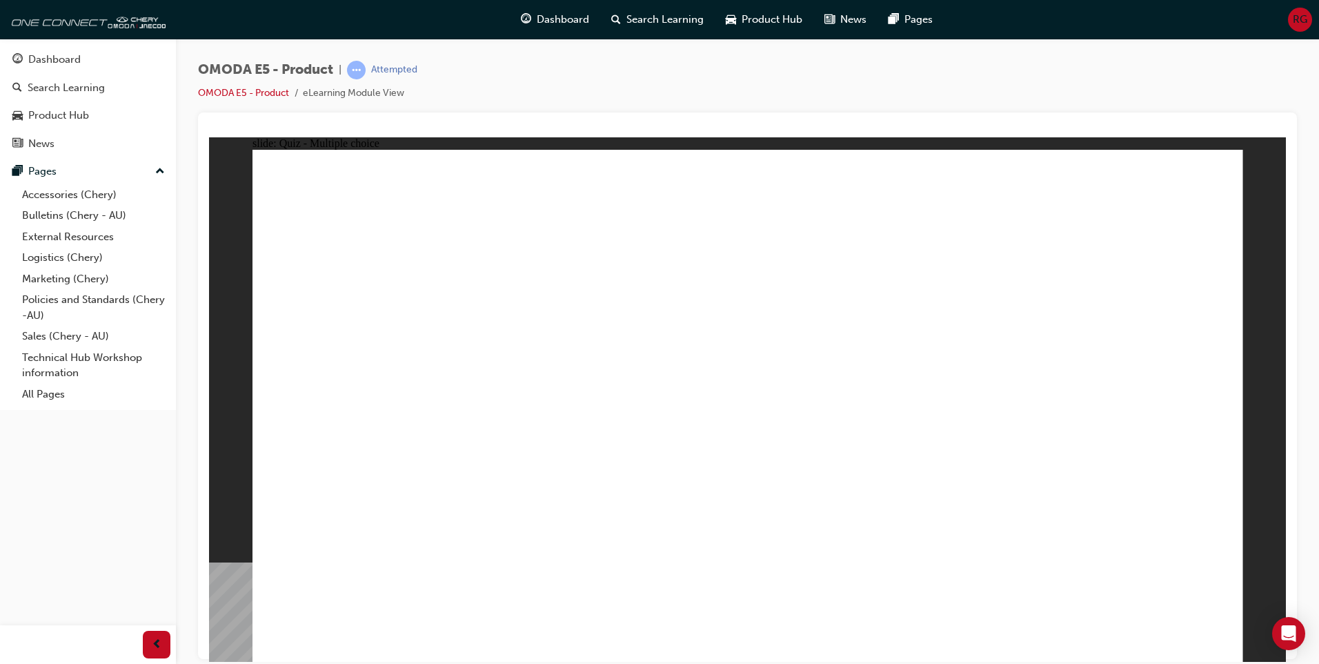
radio input "true"
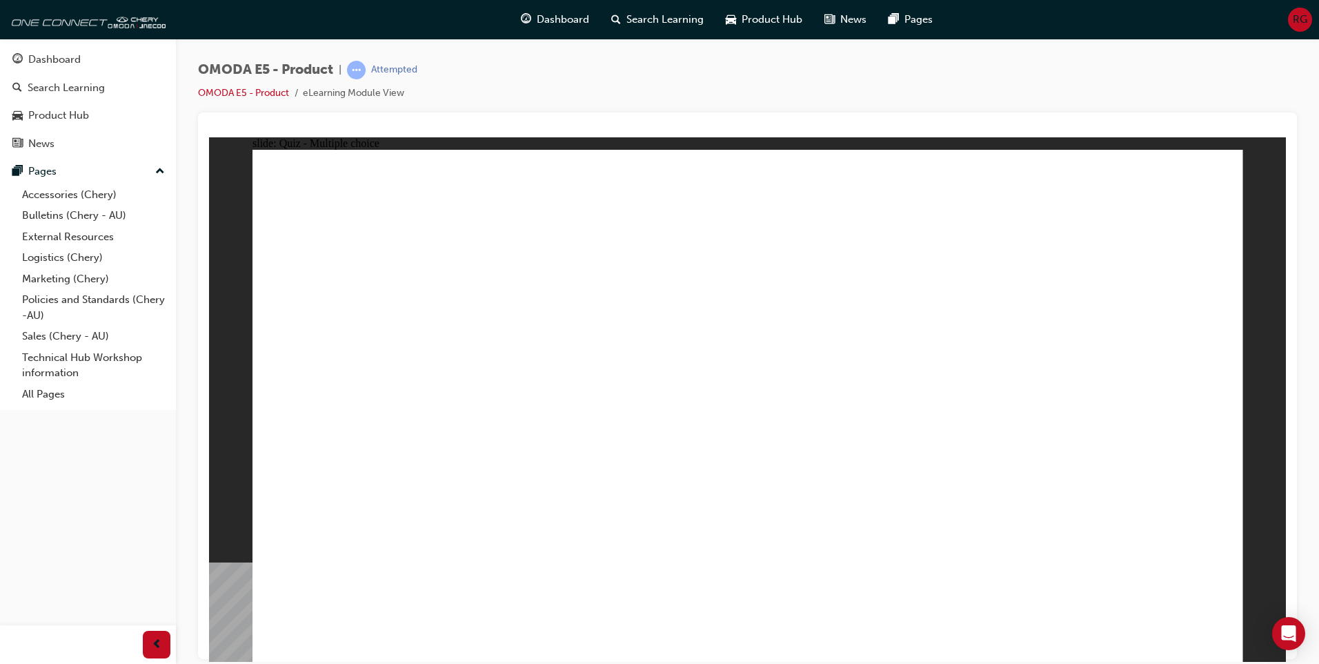
radio input "true"
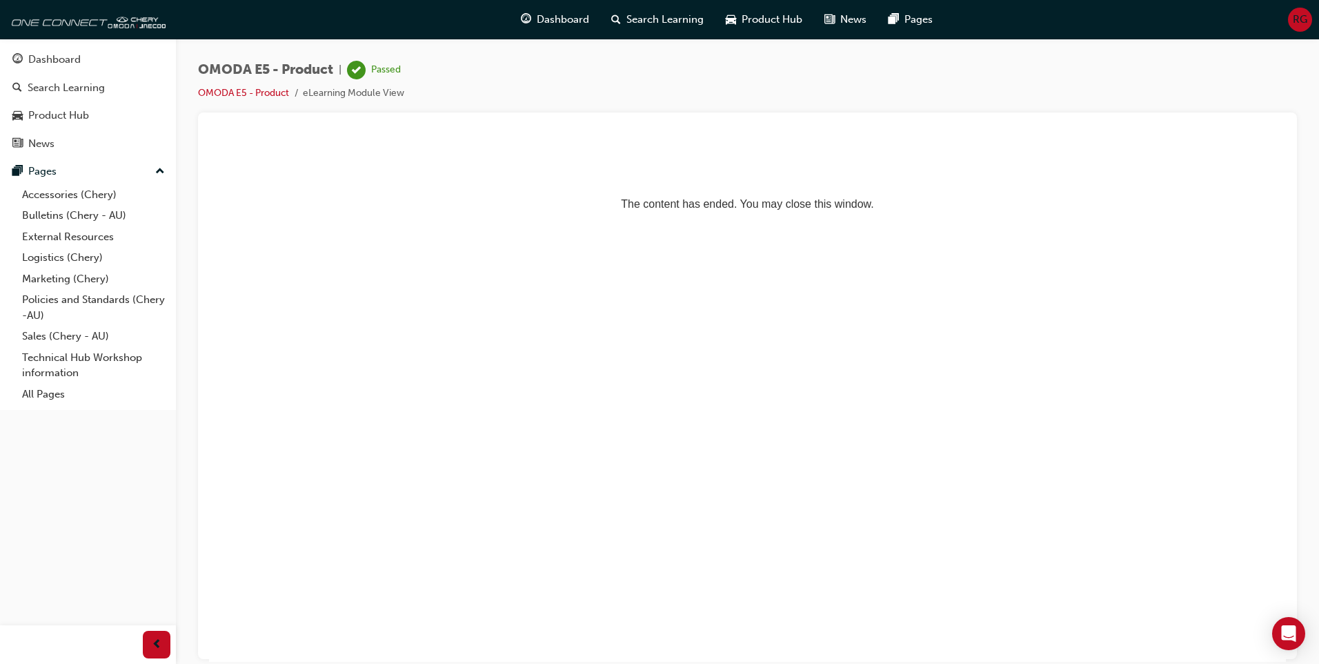
click at [759, 221] on html "The content has ended. You may close this window." at bounding box center [747, 179] width 1077 height 84
click at [41, 56] on div "Dashboard" at bounding box center [54, 60] width 52 height 16
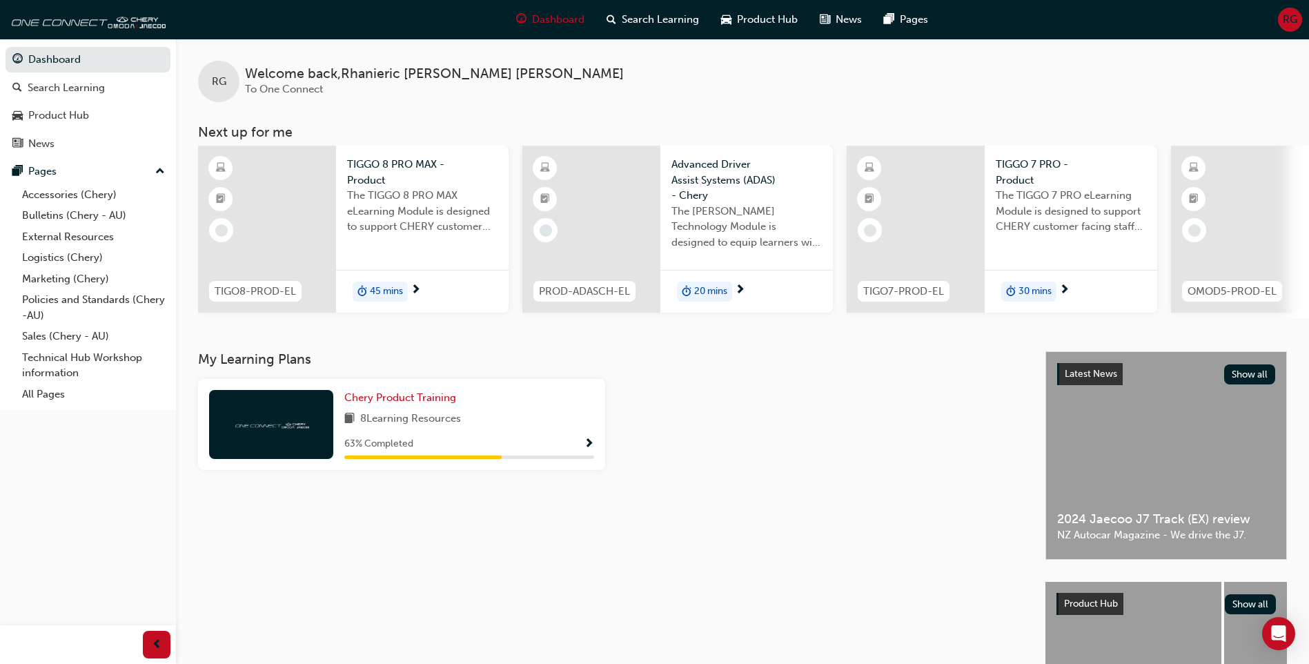
click at [283, 207] on div at bounding box center [267, 229] width 138 height 167
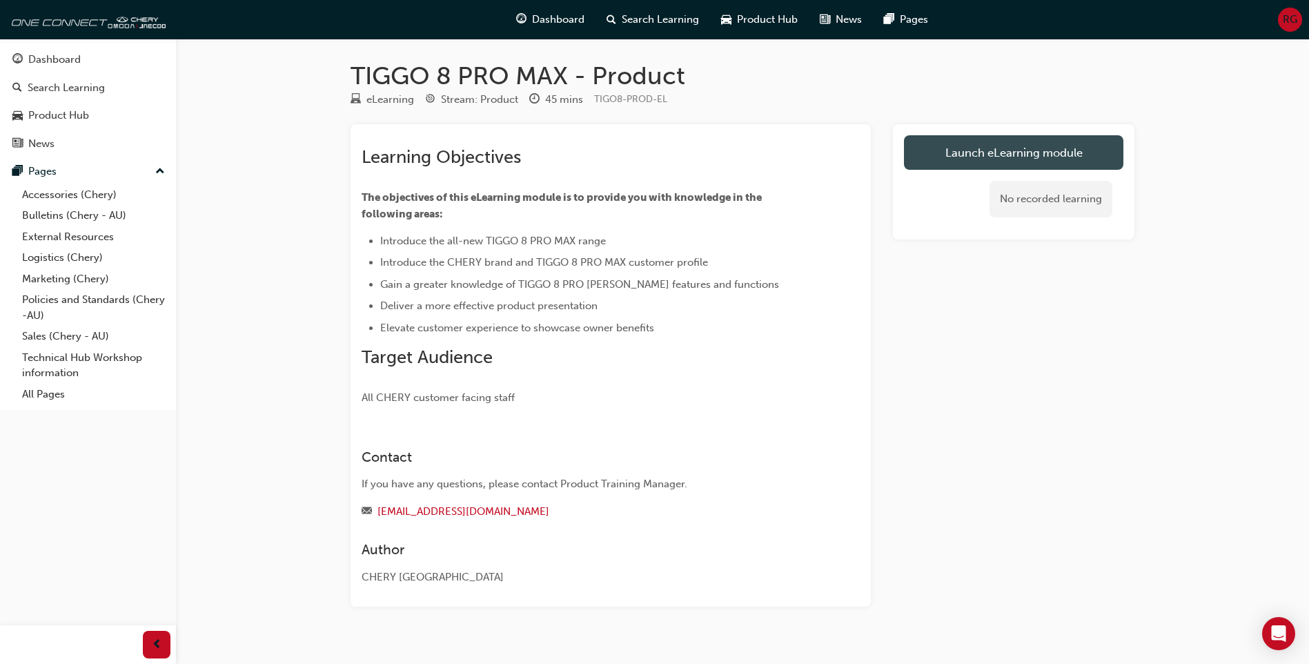
click at [1038, 149] on link "Launch eLearning module" at bounding box center [1013, 152] width 219 height 34
